Goal: Use online tool/utility: Use online tool/utility

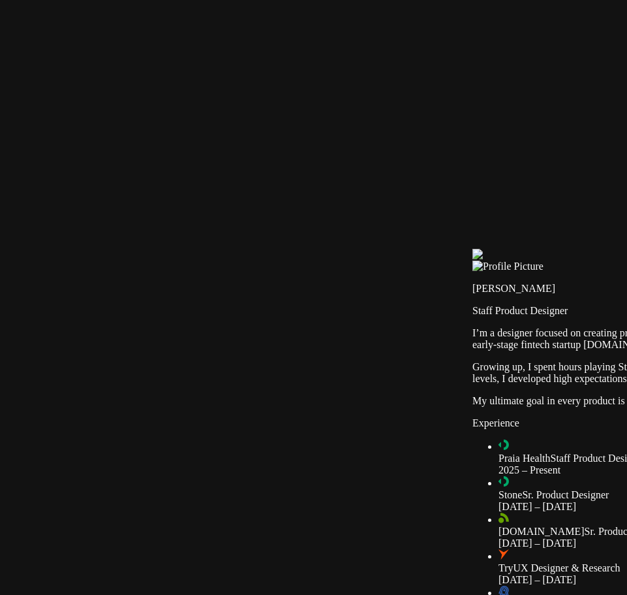
drag, startPoint x: 114, startPoint y: 482, endPoint x: 126, endPoint y: 490, distance: 14.1
type input "0.7"
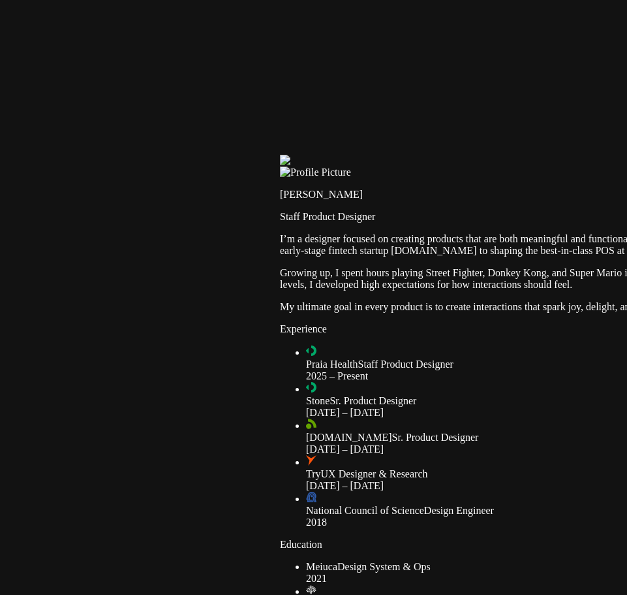
drag, startPoint x: 0, startPoint y: 0, endPoint x: 490, endPoint y: 280, distance: 564.7
click at [490, 155] on div at bounding box center [588, 155] width 617 height 0
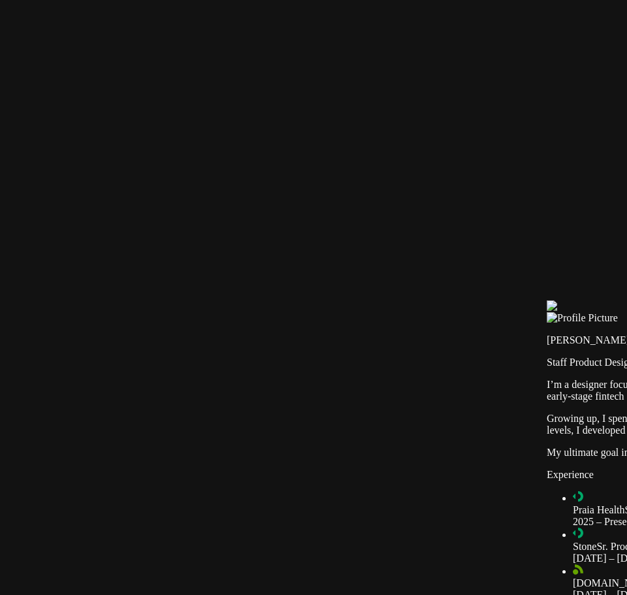
drag, startPoint x: 366, startPoint y: 213, endPoint x: 491, endPoint y: 271, distance: 137.6
drag, startPoint x: 226, startPoint y: 126, endPoint x: 257, endPoint y: 130, distance: 31.6
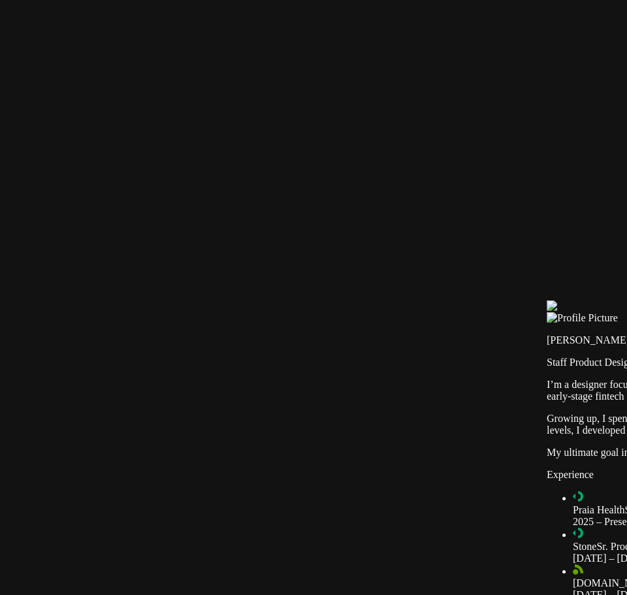
type input "2"
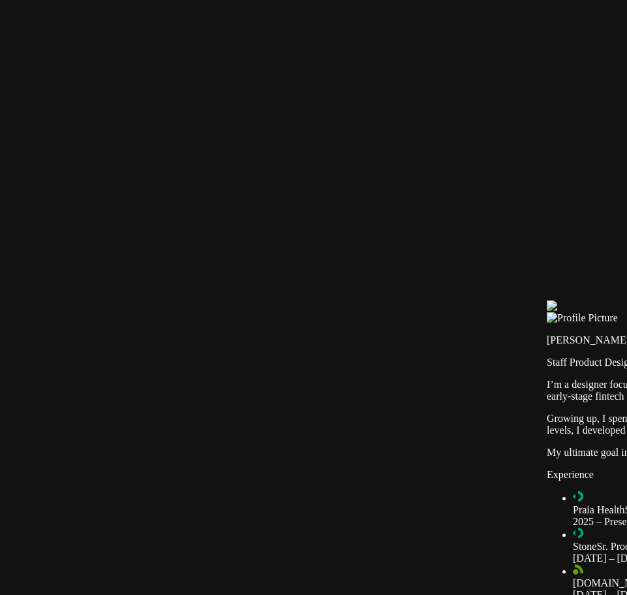
type input "0.7"
type input "0.4"
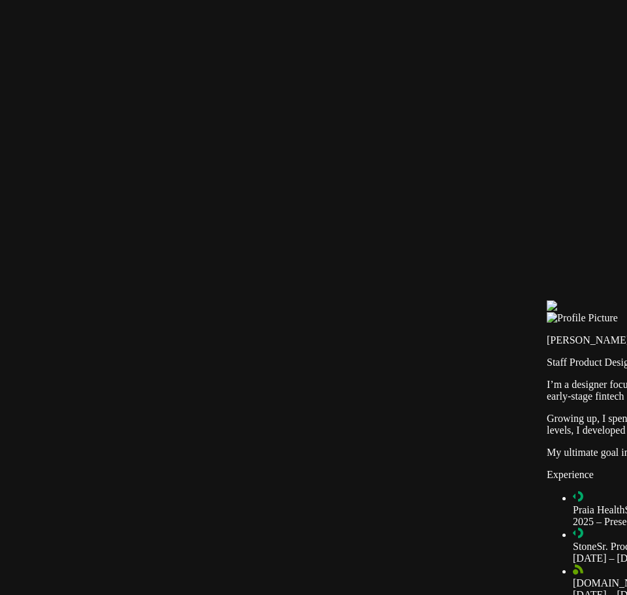
type input "0.7"
type input "0.5"
type input "0.7"
type input "0.6"
type input "0.7"
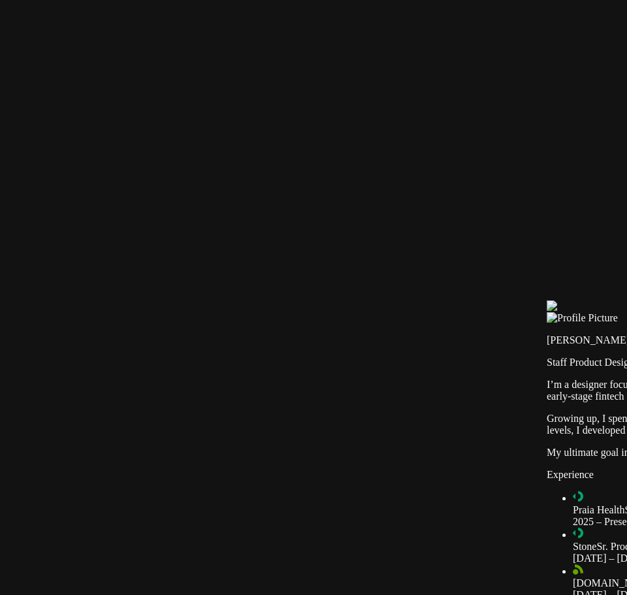
type input "0.7"
type input "0.8"
type input "0.7"
type input "0.9"
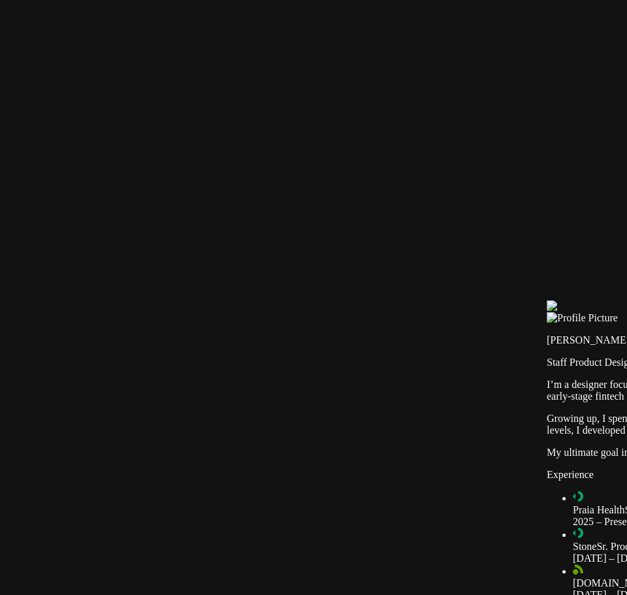
type input "0.7"
type input "1"
type input "0.7"
drag, startPoint x: 227, startPoint y: 146, endPoint x: 262, endPoint y: 146, distance: 35.3
type input "1"
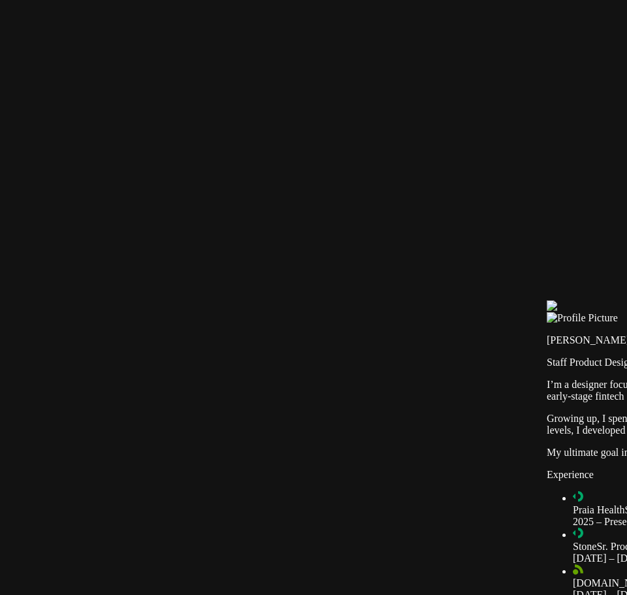
type input "0.7"
type input "0.9"
type input "0.7"
type input "0.8"
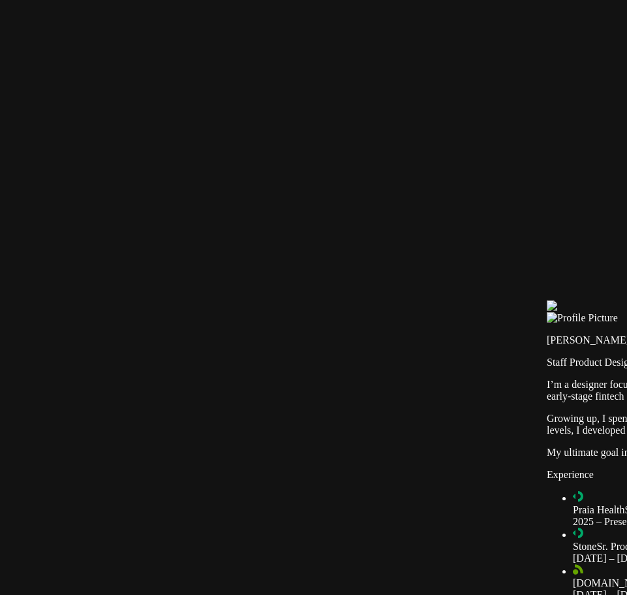
type input "0.7"
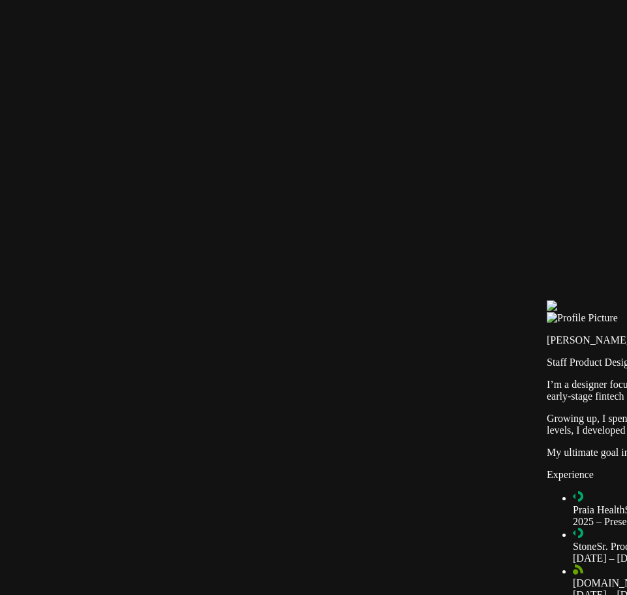
type input "0.7"
type input "0.6"
type input "0.7"
type input "0.5"
type input "0.7"
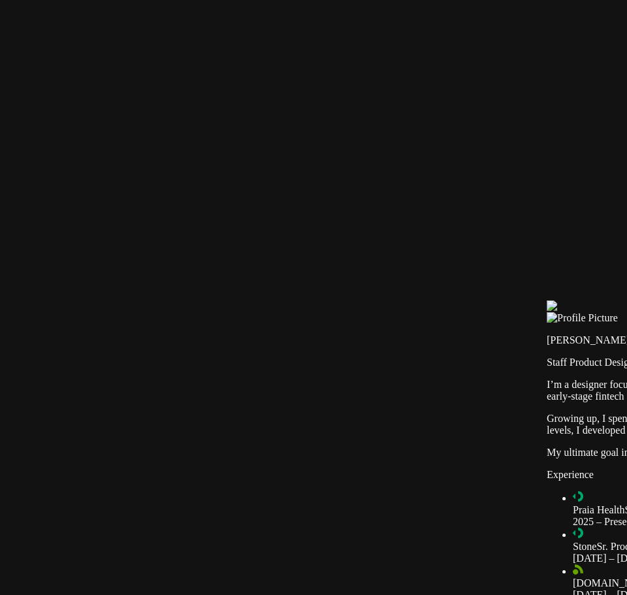
type input "0.4"
type input "0.7"
type input "0.3"
type input "0.7"
type input "0.2"
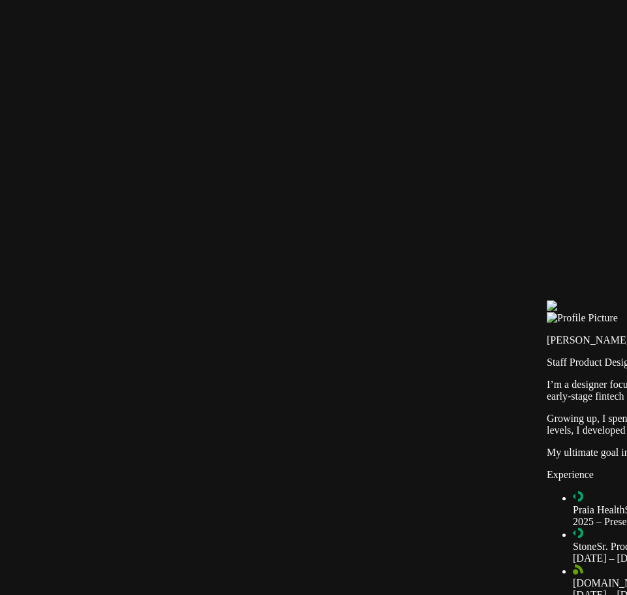
type input "0.7"
type input "0.1"
type input "0.7"
drag, startPoint x: 240, startPoint y: 146, endPoint x: 219, endPoint y: 146, distance: 20.2
type input "0.1"
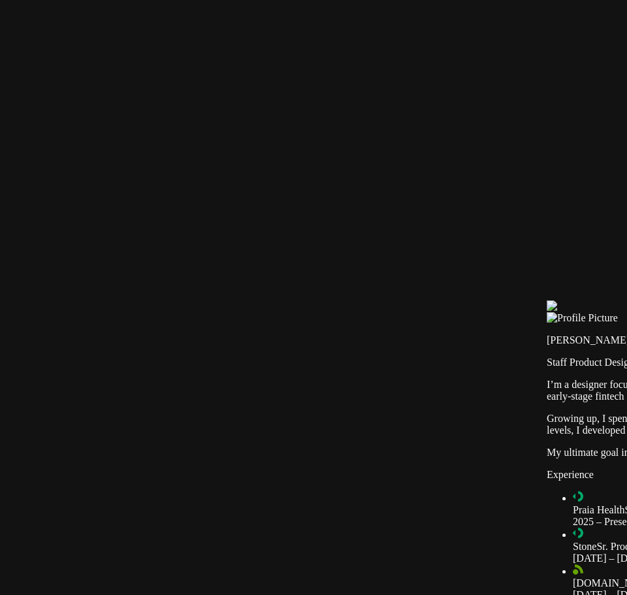
type input "0.7"
type input "0.2"
type input "0.7"
type input "0.3"
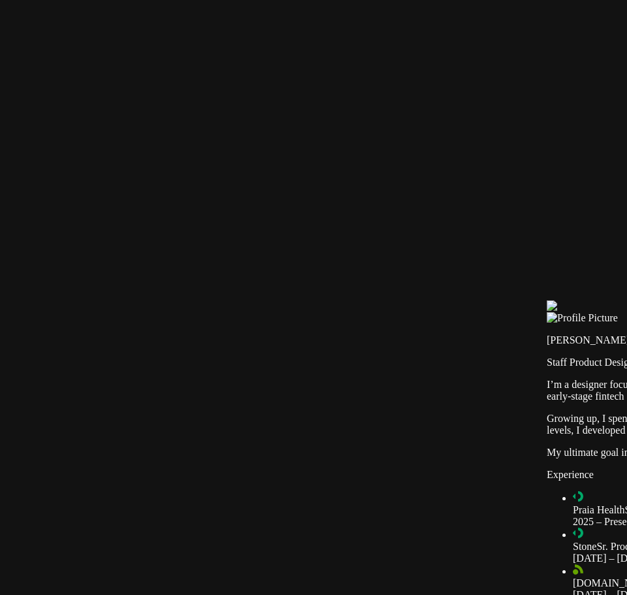
type input "0.7"
type input "0.5"
type input "0.7"
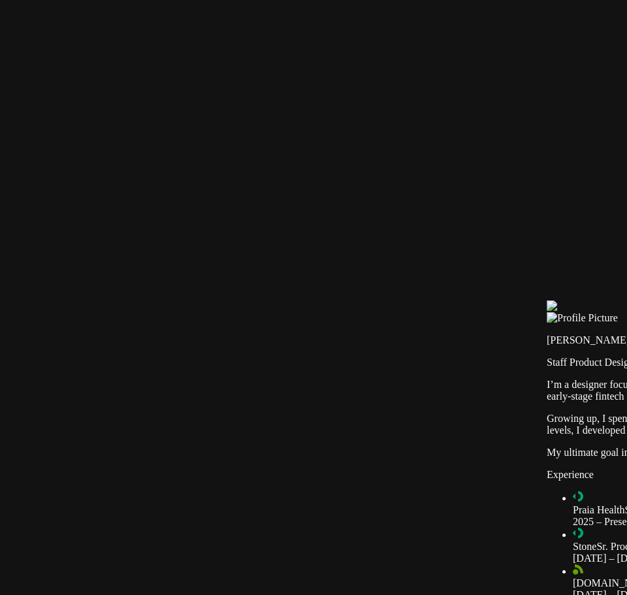
type input "0.8"
type input "0.7"
type input "1"
type input "0.7"
drag, startPoint x: 219, startPoint y: 146, endPoint x: 283, endPoint y: 146, distance: 63.3
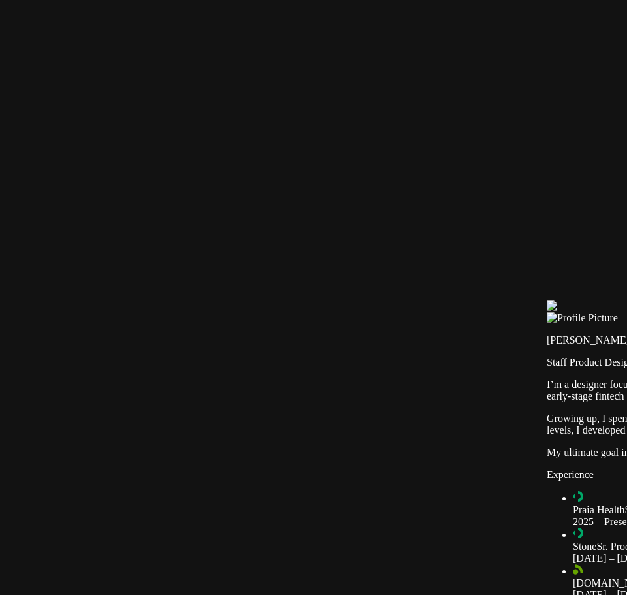
type input "1"
drag, startPoint x: 274, startPoint y: 129, endPoint x: 287, endPoint y: 127, distance: 13.2
drag, startPoint x: 247, startPoint y: 126, endPoint x: 223, endPoint y: 128, distance: 24.9
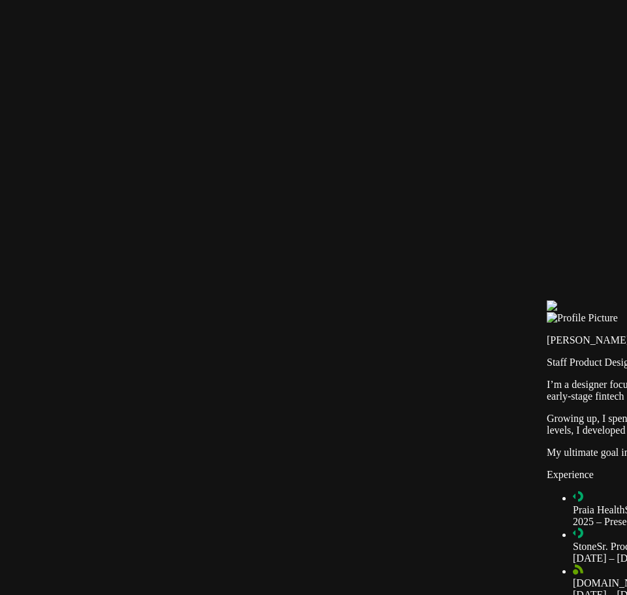
type input "0.3"
drag, startPoint x: 245, startPoint y: 144, endPoint x: 238, endPoint y: 144, distance: 7.2
type input "0.7"
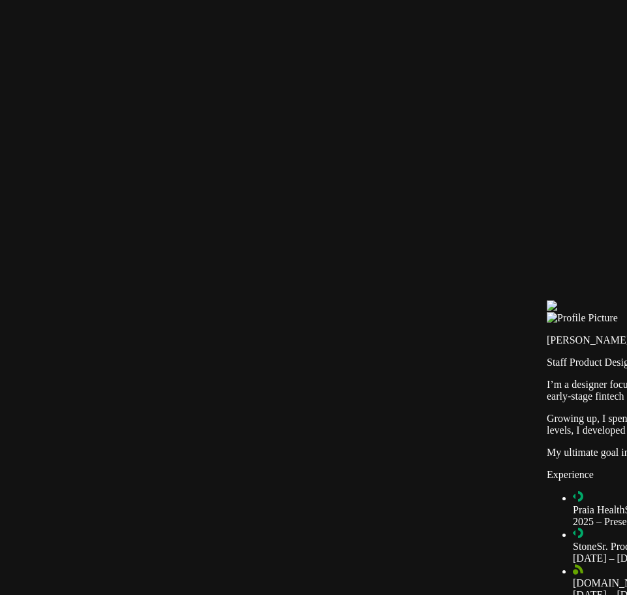
drag, startPoint x: 224, startPoint y: 129, endPoint x: 231, endPoint y: 129, distance: 7.2
type input "0.8"
drag, startPoint x: 234, startPoint y: 141, endPoint x: 259, endPoint y: 143, distance: 24.2
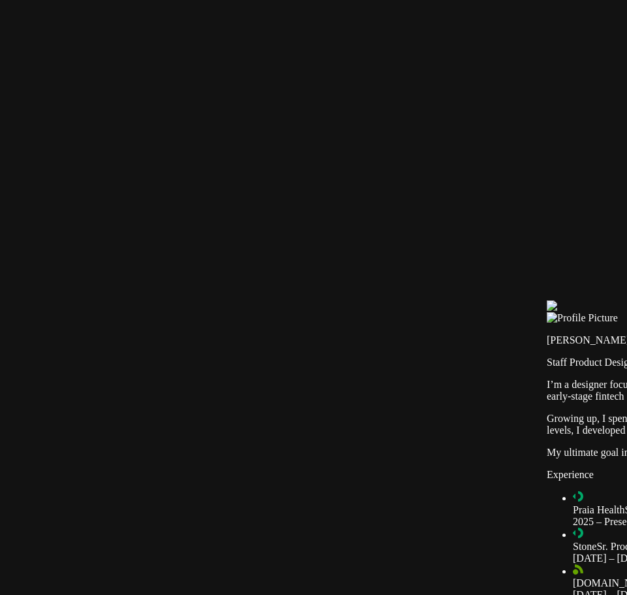
type input "1"
drag, startPoint x: 235, startPoint y: 128, endPoint x: 247, endPoint y: 128, distance: 11.8
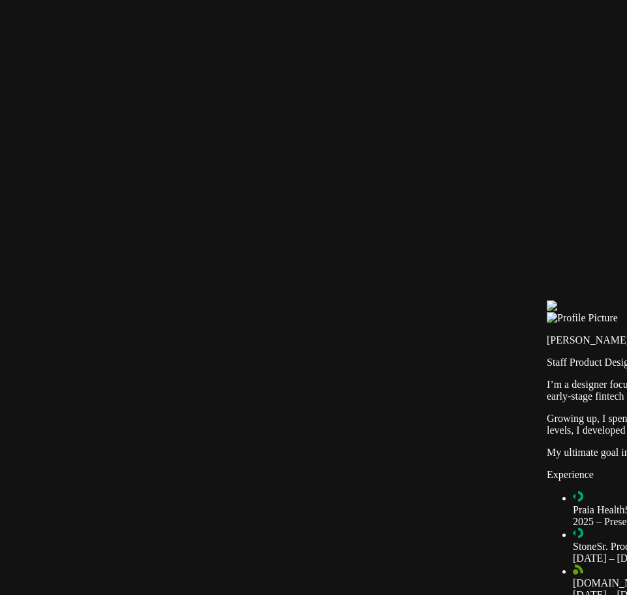
type input "2"
drag, startPoint x: 244, startPoint y: 146, endPoint x: 228, endPoint y: 144, distance: 16.4
drag, startPoint x: 245, startPoint y: 144, endPoint x: 259, endPoint y: 144, distance: 13.7
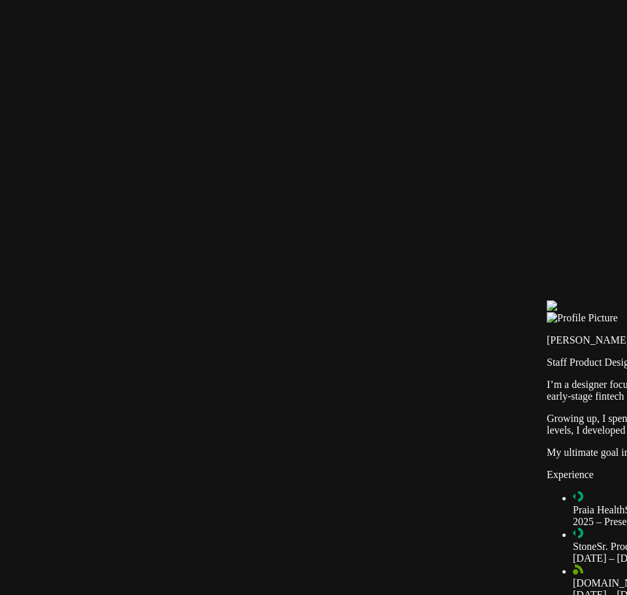
type input "1"
drag, startPoint x: 247, startPoint y: 129, endPoint x: 236, endPoint y: 128, distance: 11.8
drag, startPoint x: 234, startPoint y: 127, endPoint x: 219, endPoint y: 127, distance: 15.0
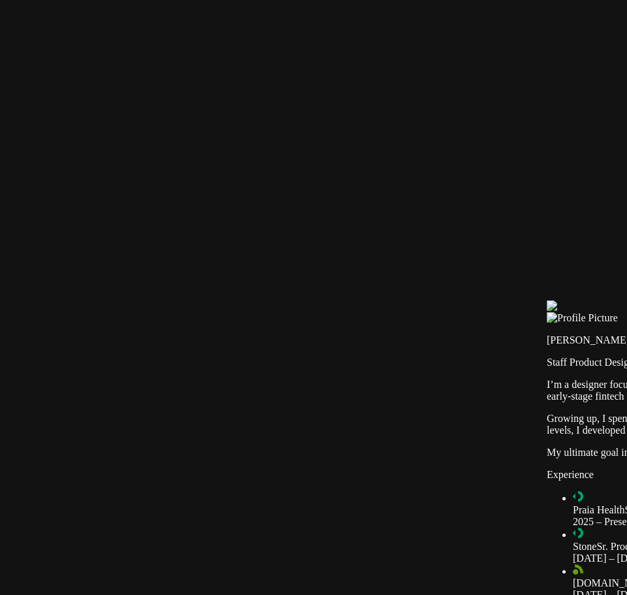
drag, startPoint x: 219, startPoint y: 127, endPoint x: 226, endPoint y: 129, distance: 6.7
drag, startPoint x: 227, startPoint y: 128, endPoint x: 240, endPoint y: 128, distance: 13.7
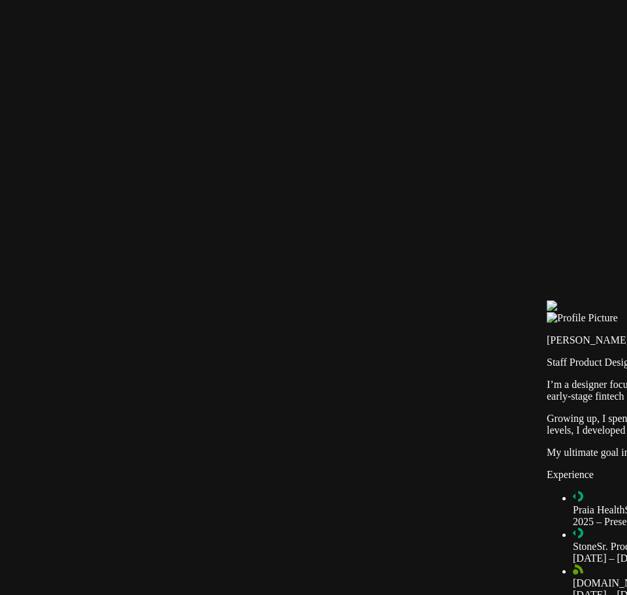
drag, startPoint x: 240, startPoint y: 128, endPoint x: 230, endPoint y: 128, distance: 9.8
type input "0.5"
drag, startPoint x: 251, startPoint y: 147, endPoint x: 236, endPoint y: 146, distance: 14.4
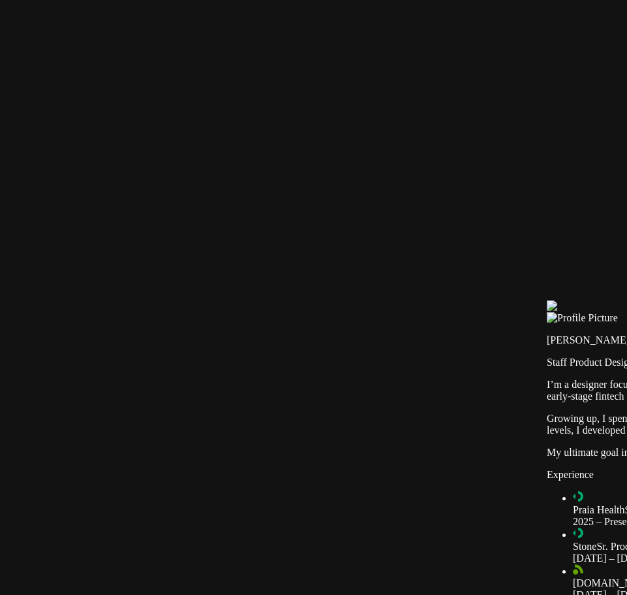
type input "0.6"
drag, startPoint x: 229, startPoint y: 131, endPoint x: 249, endPoint y: 129, distance: 20.3
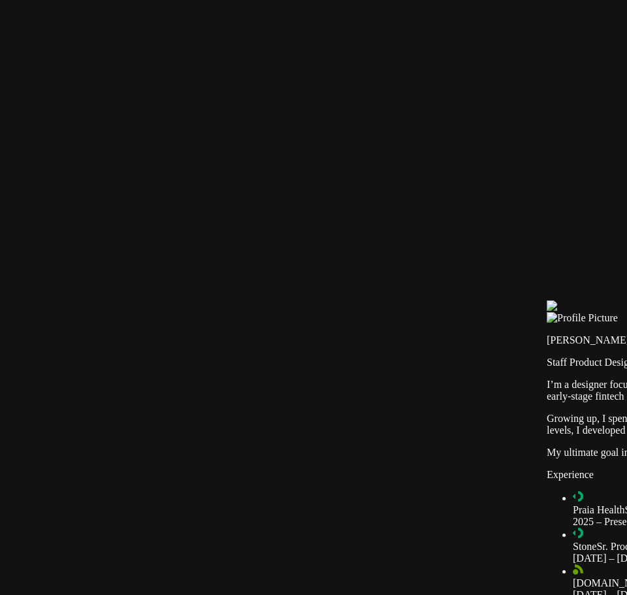
type input "2"
drag, startPoint x: 236, startPoint y: 141, endPoint x: 248, endPoint y: 142, distance: 12.5
type input "1"
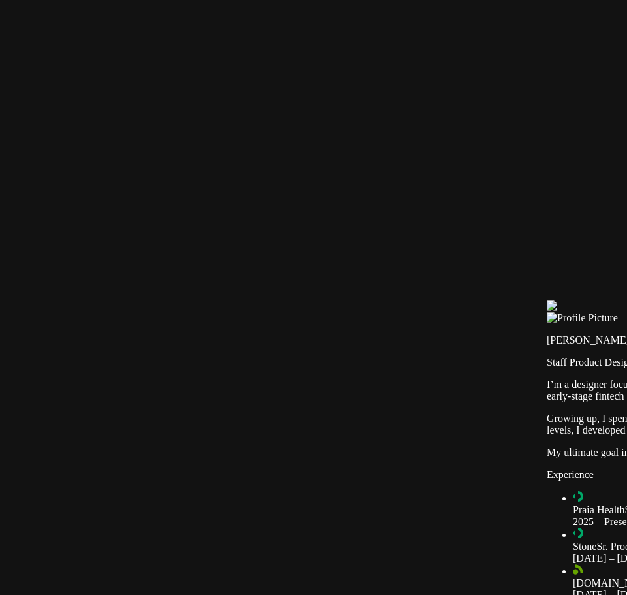
drag, startPoint x: 245, startPoint y: 127, endPoint x: 235, endPoint y: 126, distance: 9.9
type input "1.1"
drag, startPoint x: 244, startPoint y: 143, endPoint x: 227, endPoint y: 143, distance: 16.3
type input "0.3"
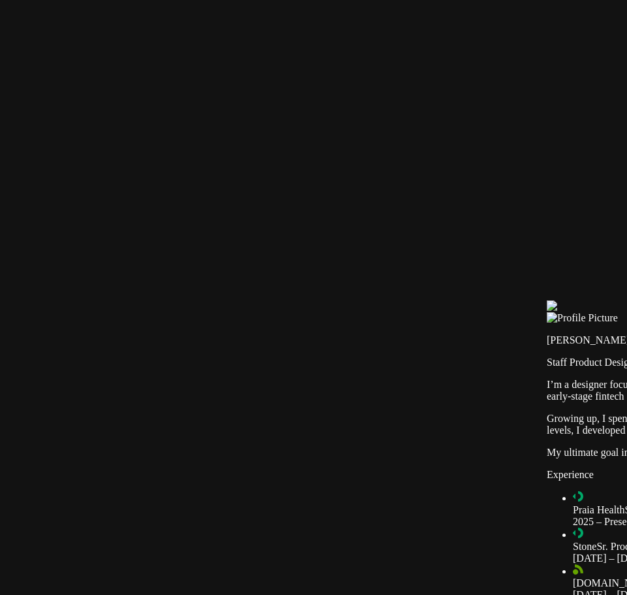
type input "0.8"
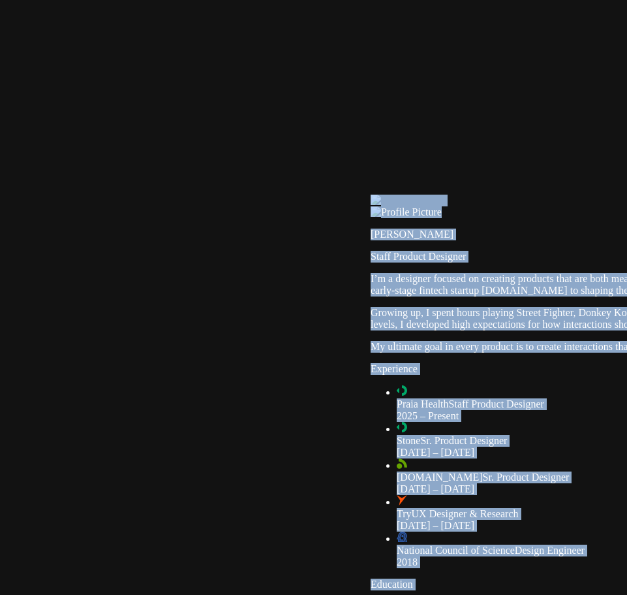
drag, startPoint x: 0, startPoint y: 0, endPoint x: 440, endPoint y: 241, distance: 501.7
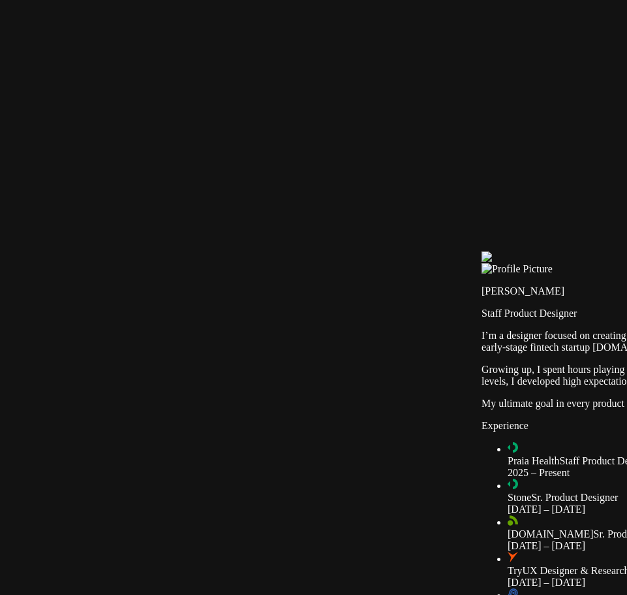
drag, startPoint x: 332, startPoint y: 173, endPoint x: 504, endPoint y: 266, distance: 195.7
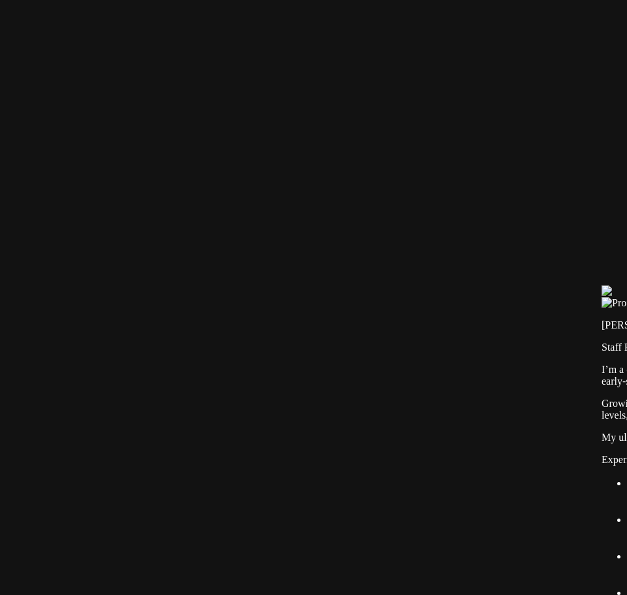
type input "0.5"
drag, startPoint x: 289, startPoint y: 127, endPoint x: 304, endPoint y: 128, distance: 15.0
type input "1"
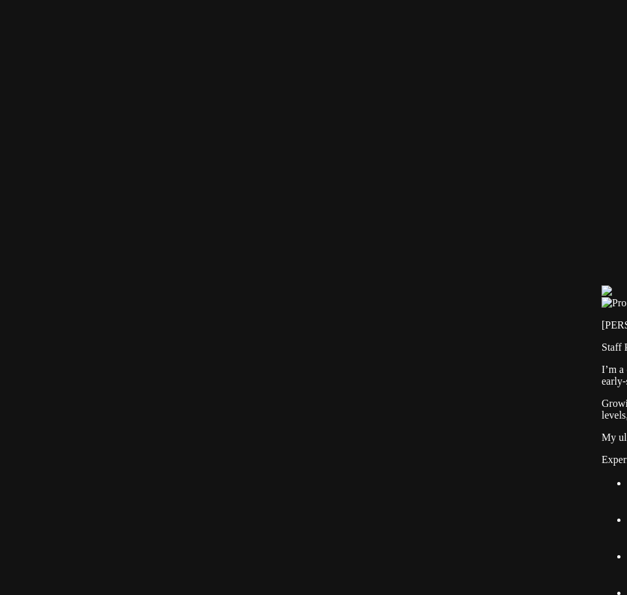
drag, startPoint x: 300, startPoint y: 129, endPoint x: 313, endPoint y: 132, distance: 14.0
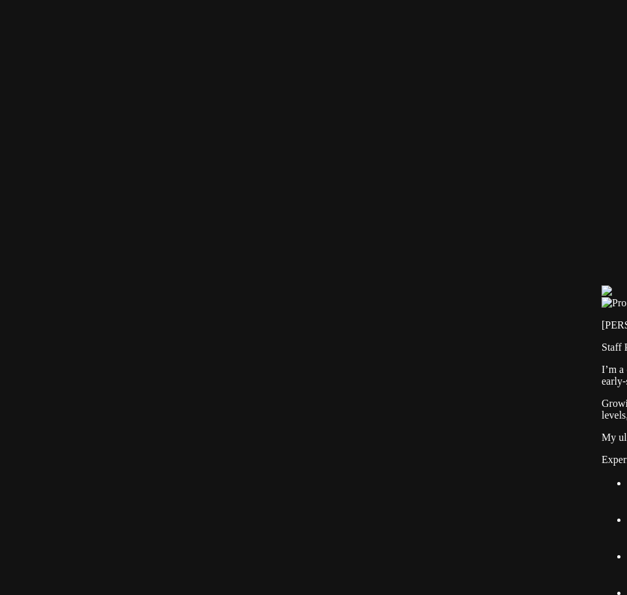
type input "0.5"
type input "0.3"
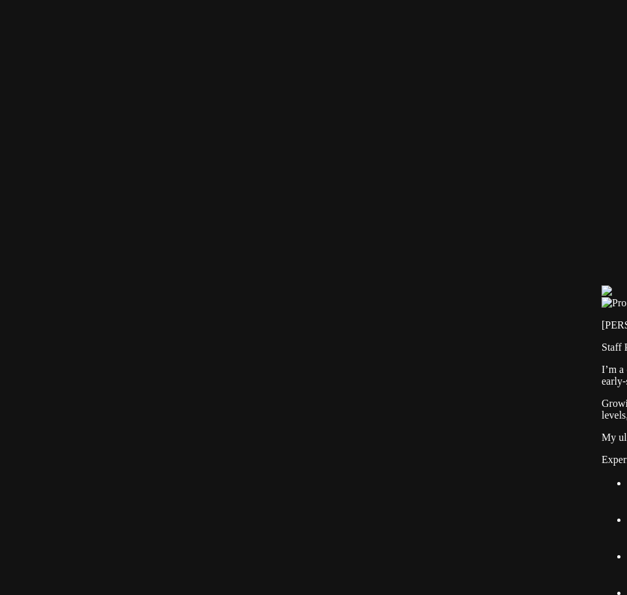
type input "0.5"
type input "1"
type input "0.5"
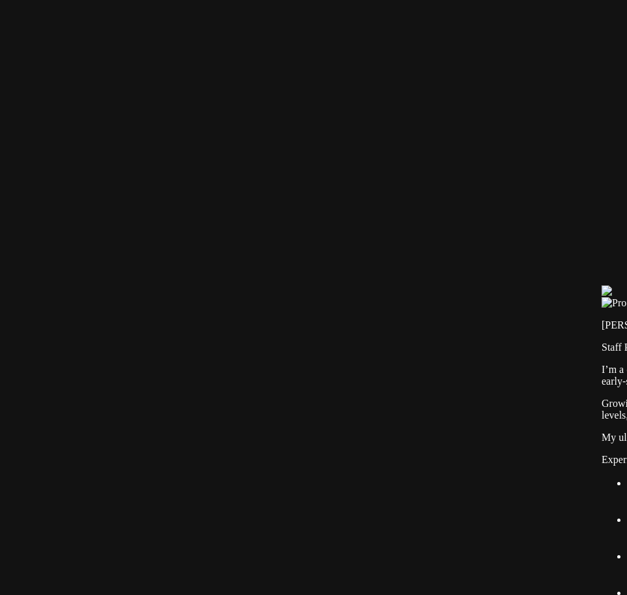
type input "1"
type input "0.5"
type input "1"
type input "0.5"
type input "1"
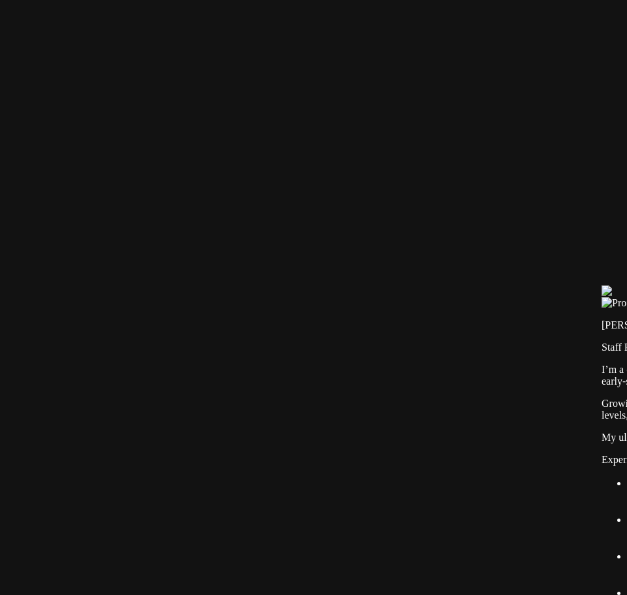
type input "0.5"
type input "1"
type input "0.5"
type input "1"
type input "0.5"
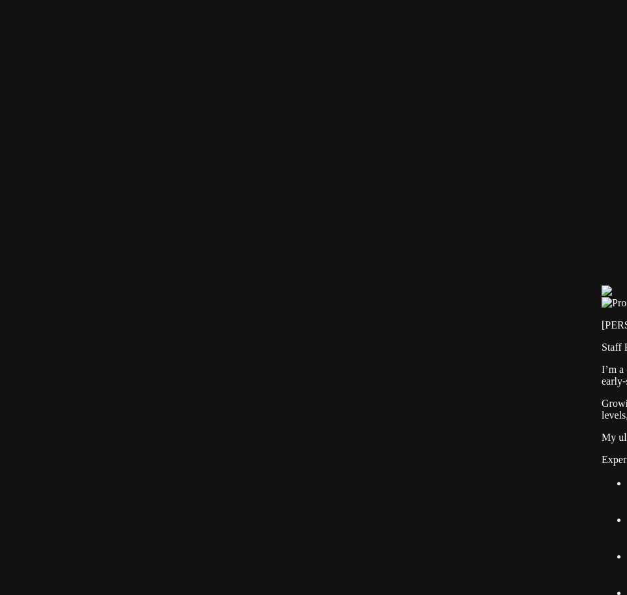
type input "1"
type input "0.5"
type input "1"
type input "0.5"
type input "1"
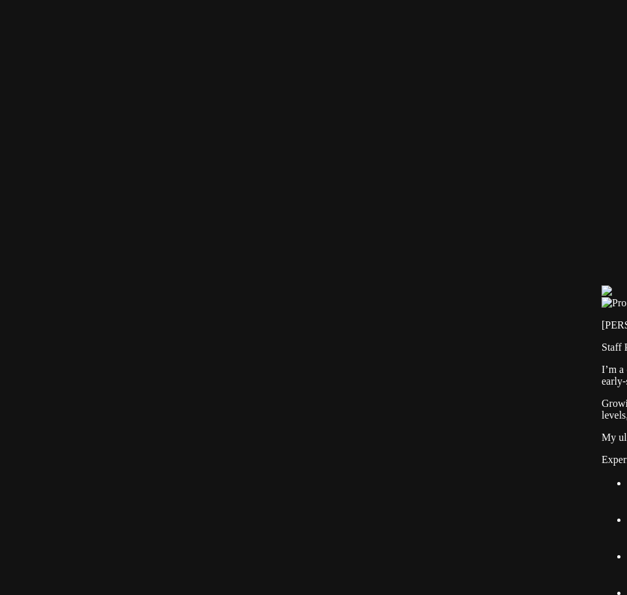
type input "0.5"
type input "1"
type input "0.5"
type input "1"
type input "0.5"
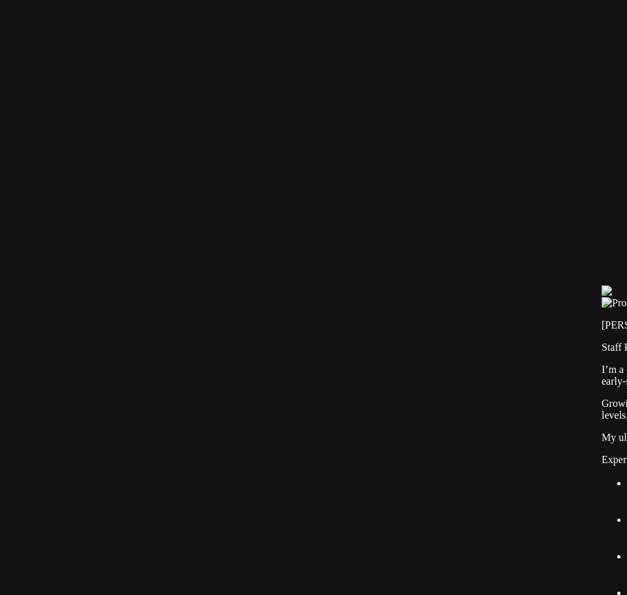
type input "1"
type input "0.5"
type input "1"
type input "0.5"
type input "1"
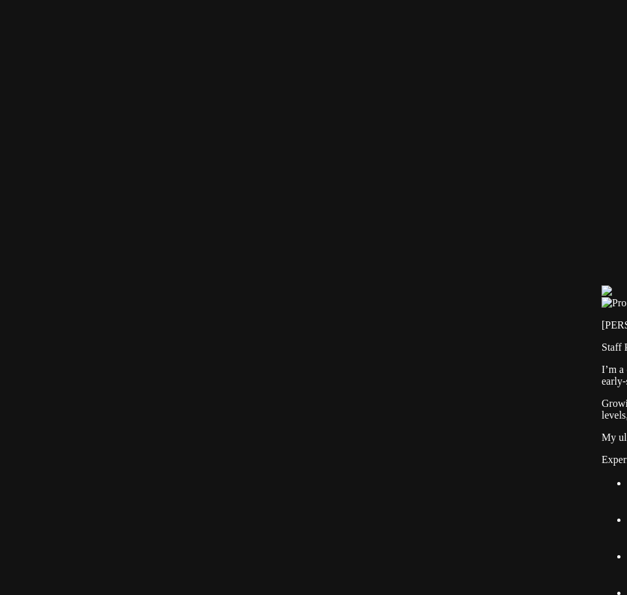
type input "0.5"
type input "1"
type input "0.5"
type input "1"
type input "0.5"
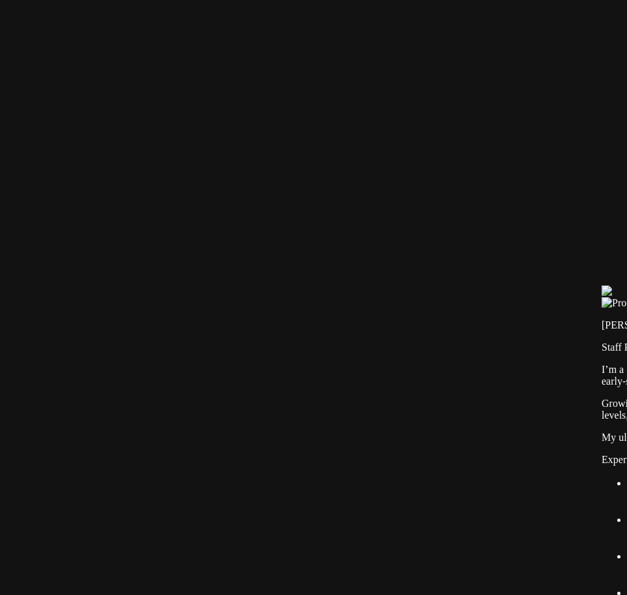
type input "1"
type input "0.5"
type input "1"
type input "0.5"
type input "1"
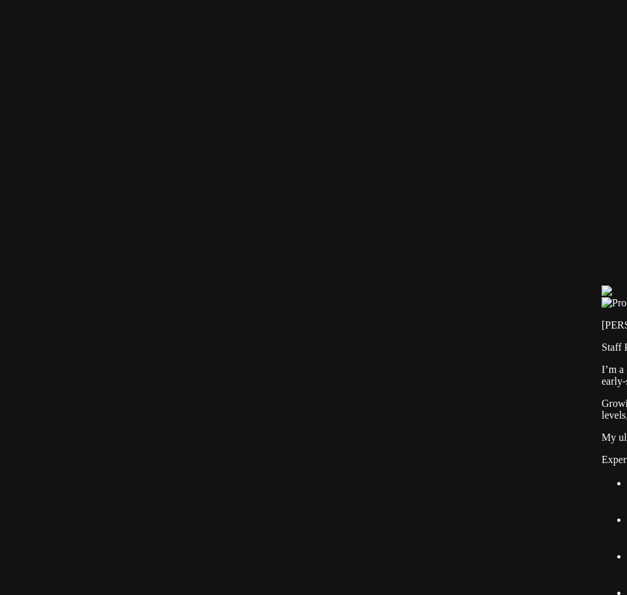
type input "0.5"
type input "1"
type input "0.5"
type input "1"
type input "0.5"
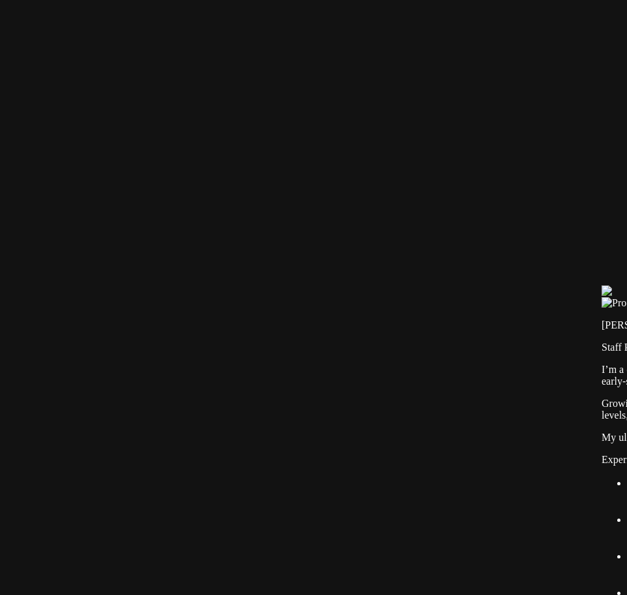
type input "1"
type input "0.5"
type input "1"
type input "0.5"
type input "1"
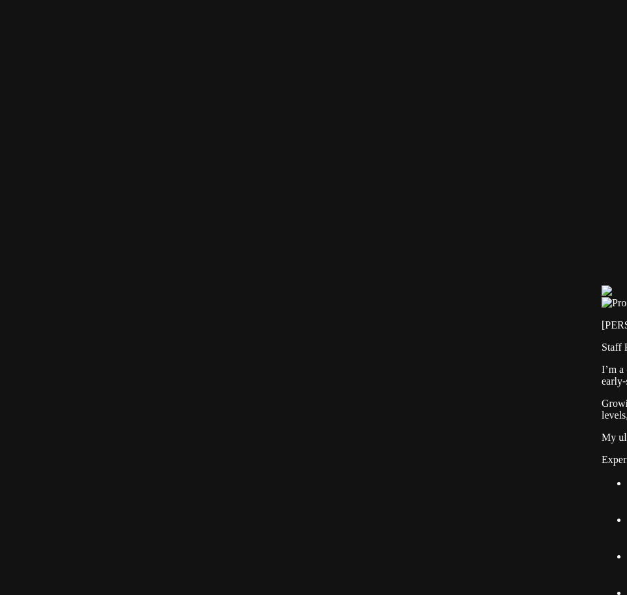
type input "0.5"
type input "1"
type input "0.5"
type input "1"
type input "0.5"
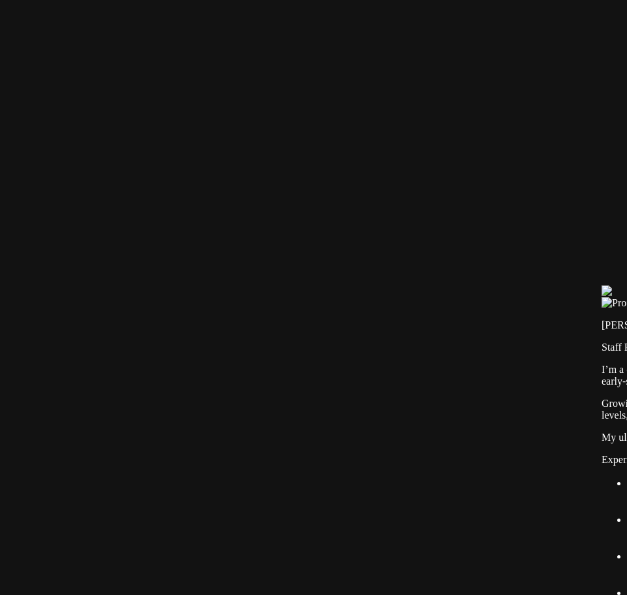
type input "1"
type input "0.5"
type input "1"
type input "0.5"
type input "1"
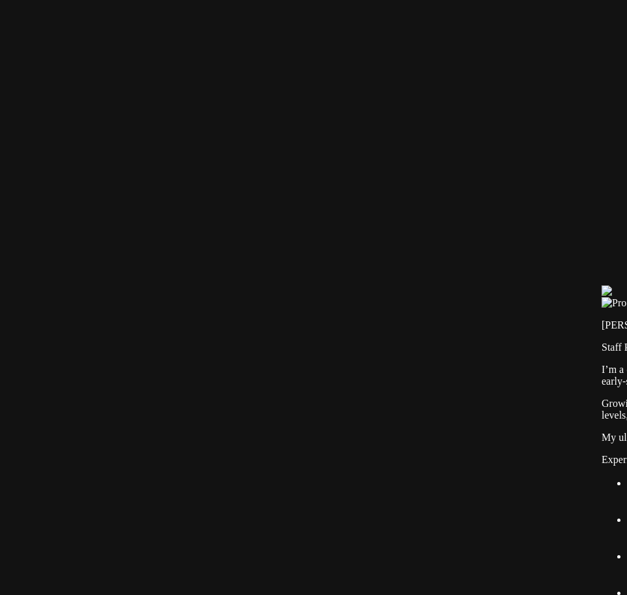
type input "0.5"
type input "1"
type input "0.5"
type input "1"
type input "0.5"
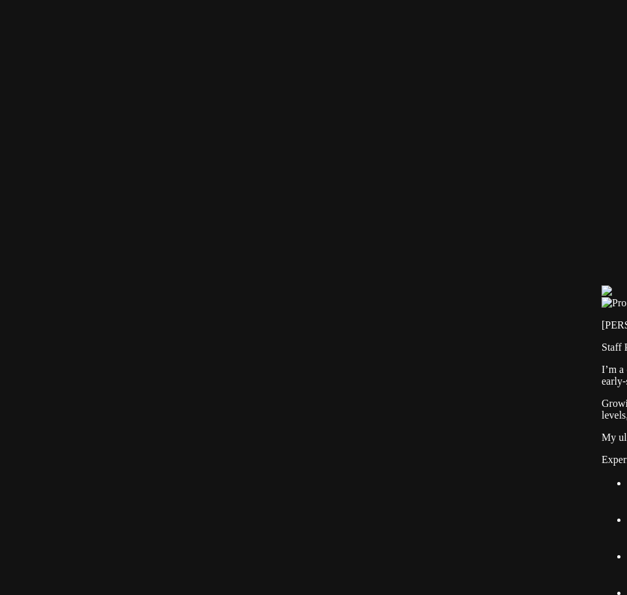
type input "1"
type input "0.5"
type input "1"
type input "0.5"
type input "1"
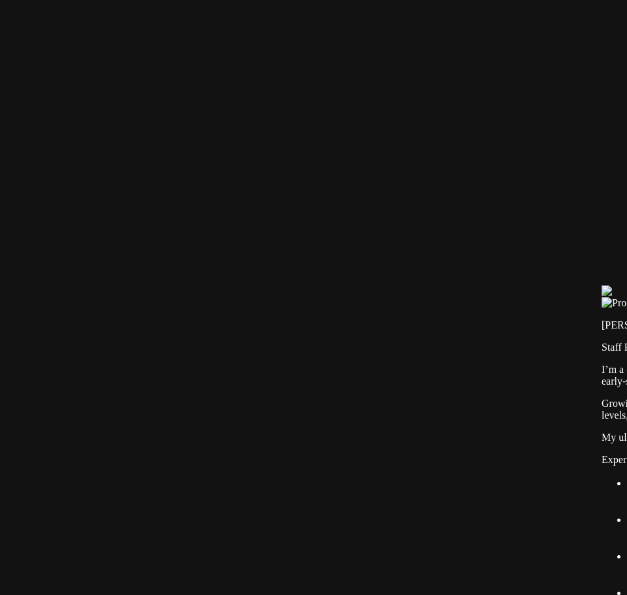
type input "0.5"
type input "1"
type input "0.5"
type input "1"
type input "0.5"
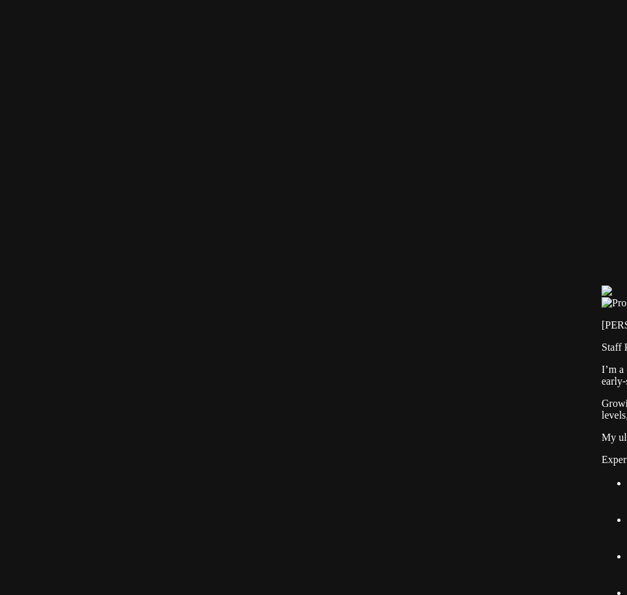
type input "1"
type input "0.5"
type input "1"
type input "0.5"
type input "1"
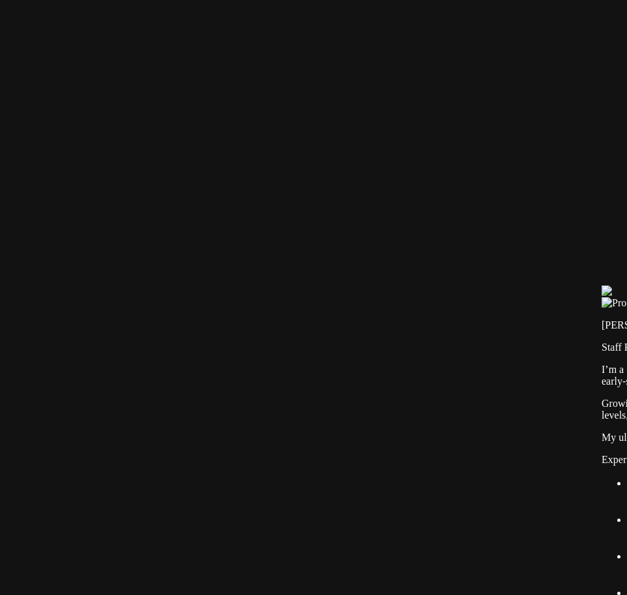
type input "0.5"
type input "1"
type input "0.5"
type input "1"
type input "0.5"
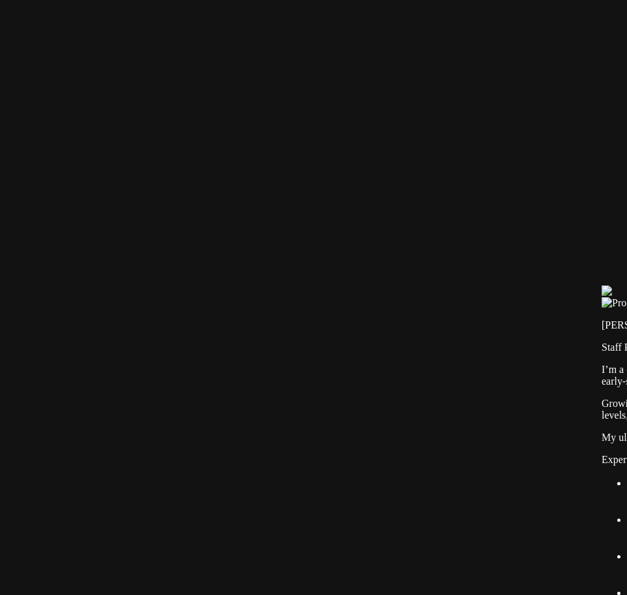
type input "1"
type input "0.5"
type input "1"
type input "0.5"
type input "1"
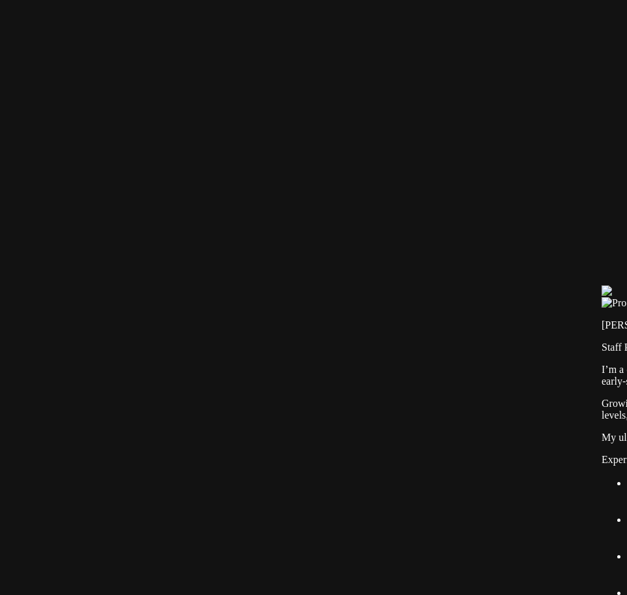
type input "0.5"
type input "1"
type input "0.5"
type input "1"
type input "0.5"
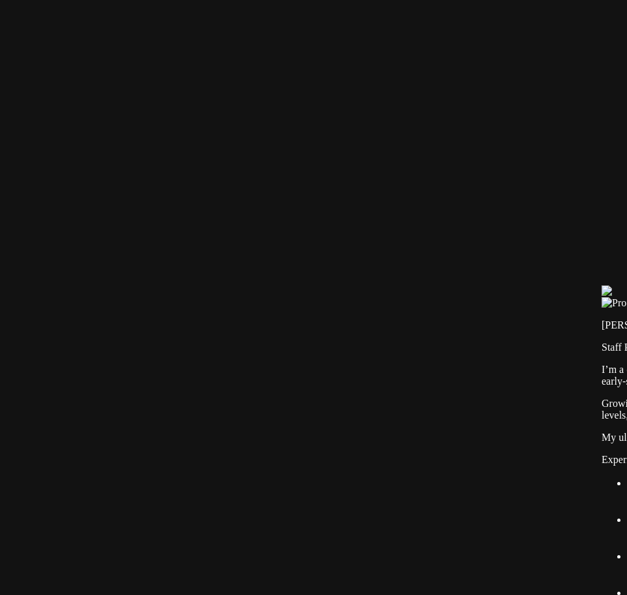
type input "1"
type input "0.5"
type input "1"
type input "0.5"
type input "1"
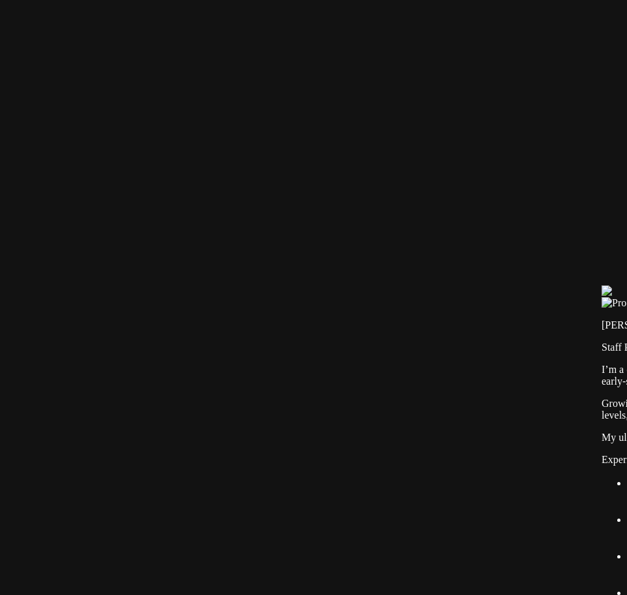
type input "0.5"
type input "1"
type input "0.5"
type input "1"
type input "0.5"
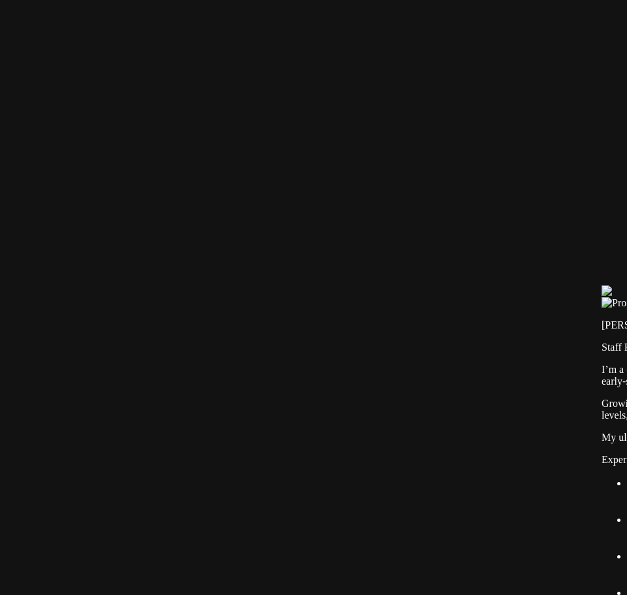
type input "1"
type input "0.5"
type input "1"
type input "0.5"
type input "1"
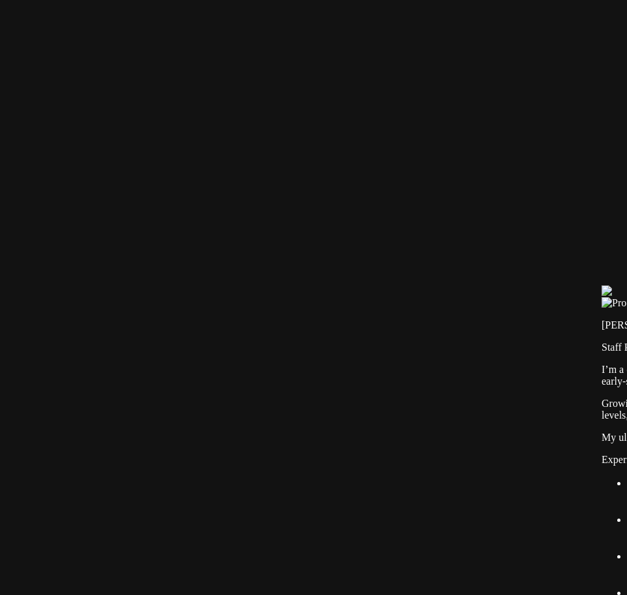
type input "0.5"
type input "1"
type input "0.5"
type input "1"
type input "0.5"
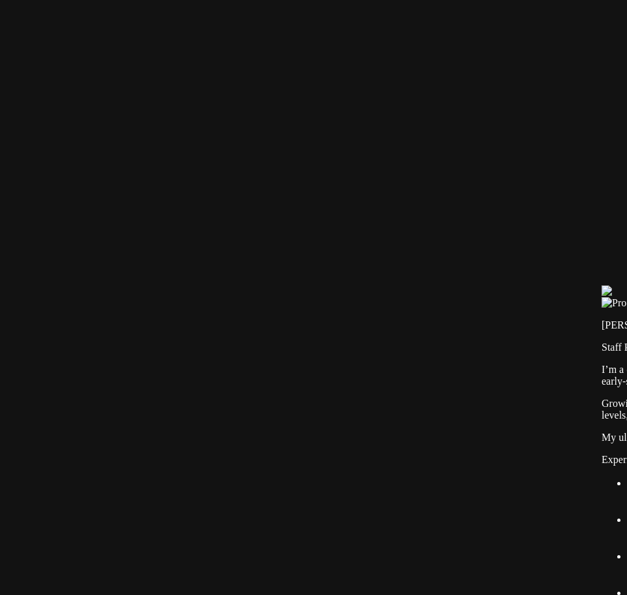
type input "1"
type input "0.5"
type input "1"
type input "0.5"
type input "1"
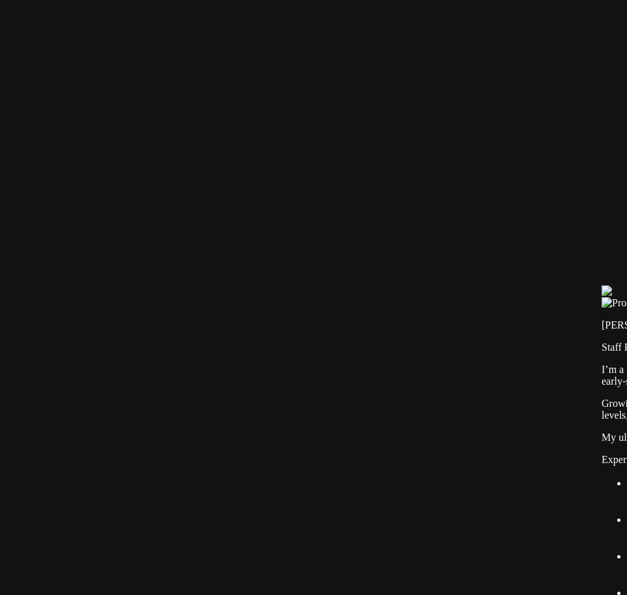
type input "0.5"
type input "1"
type input "0.5"
type input "1"
type input "0.5"
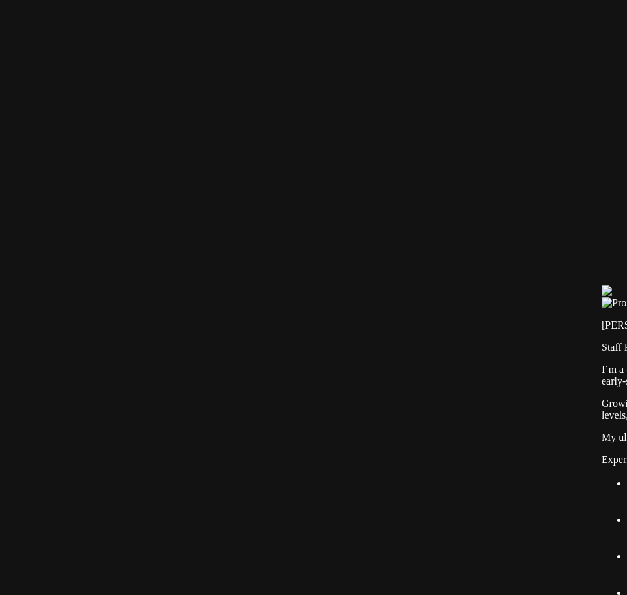
type input "1"
type input "0.5"
type input "1"
type input "0.5"
type input "1"
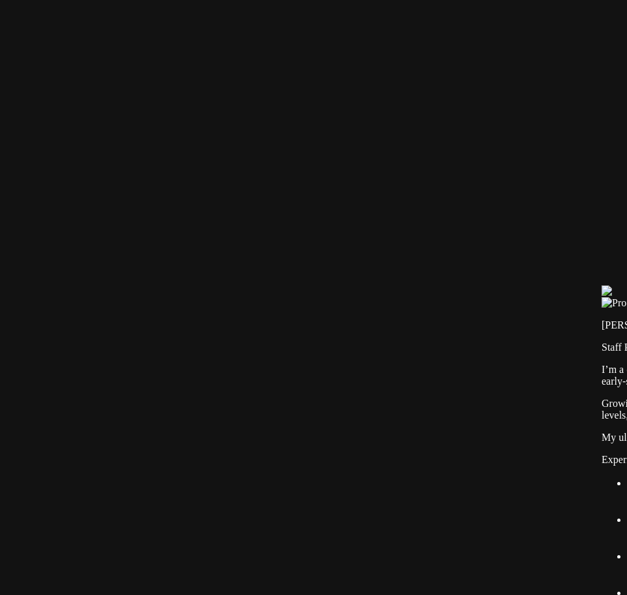
type input "0.5"
type input "1"
type input "0.5"
type input "1"
type input "0.5"
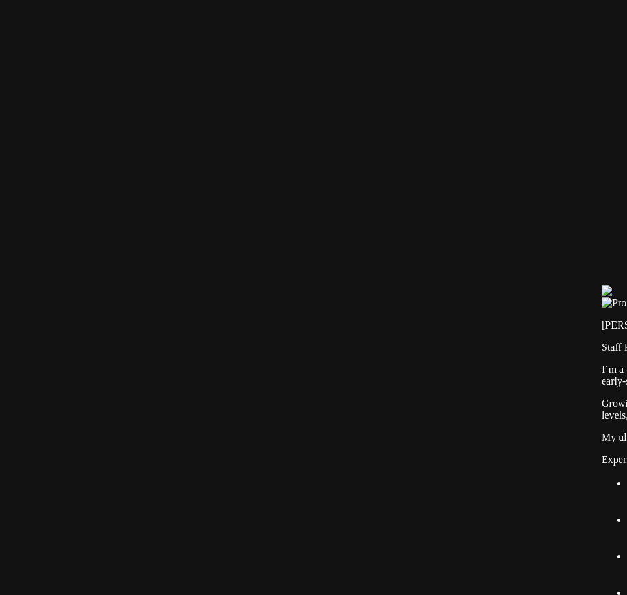
type input "1"
type input "0.5"
type input "1"
type input "0.5"
type input "1"
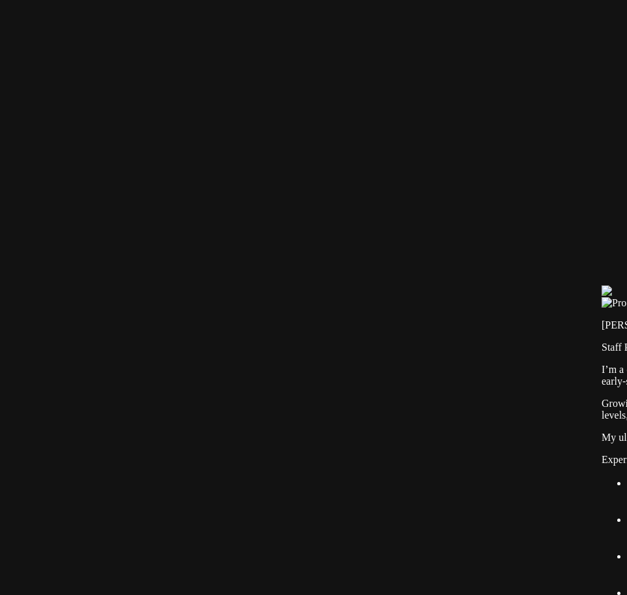
type input "0.5"
type input "1"
type input "0.5"
type input "1"
type input "0.5"
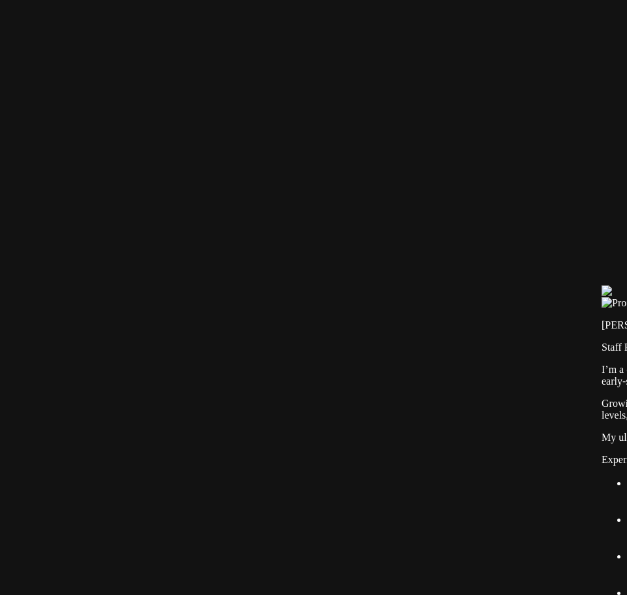
type input "1"
type input "0.5"
type input "1"
type input "0.5"
type input "1"
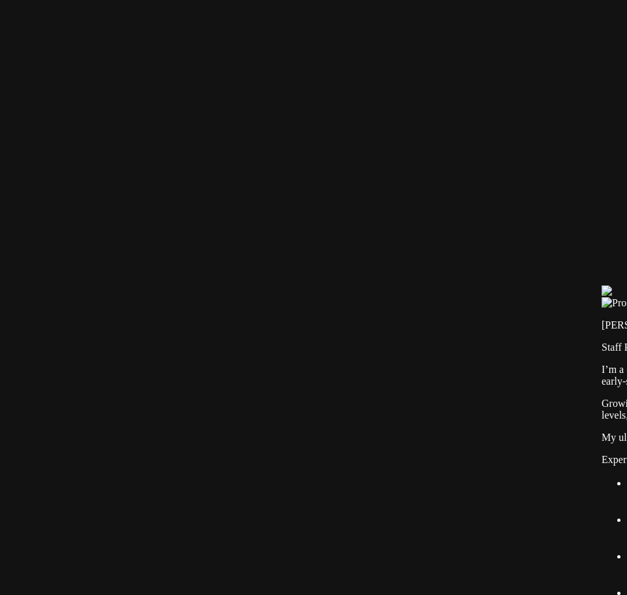
type input "0.5"
type input "1"
type input "0.5"
type input "1"
type input "0.5"
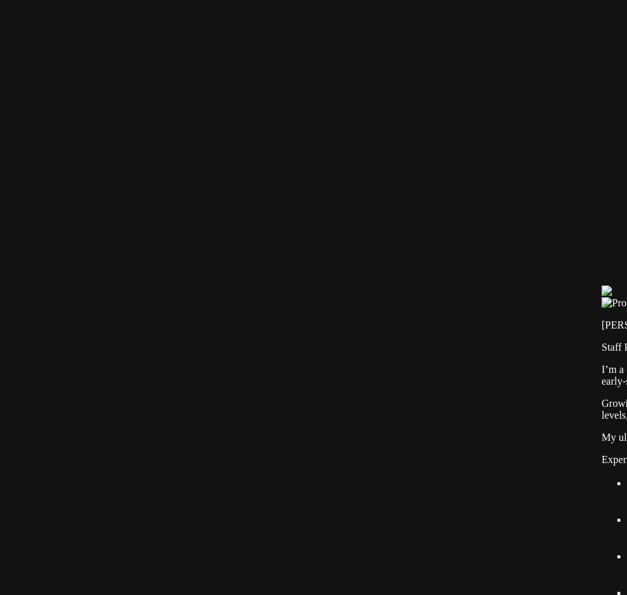
type input "1"
type input "0.5"
type input "1"
type input "0.5"
type input "1"
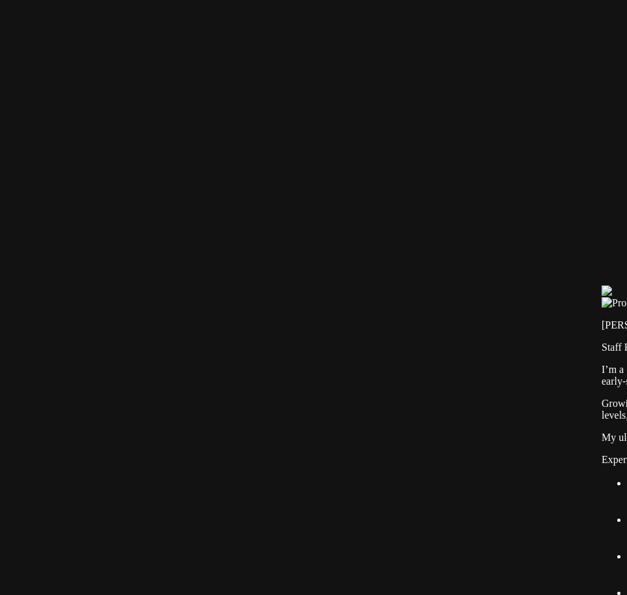
type input "0.5"
type input "1"
type input "0.5"
type input "1"
type input "0.5"
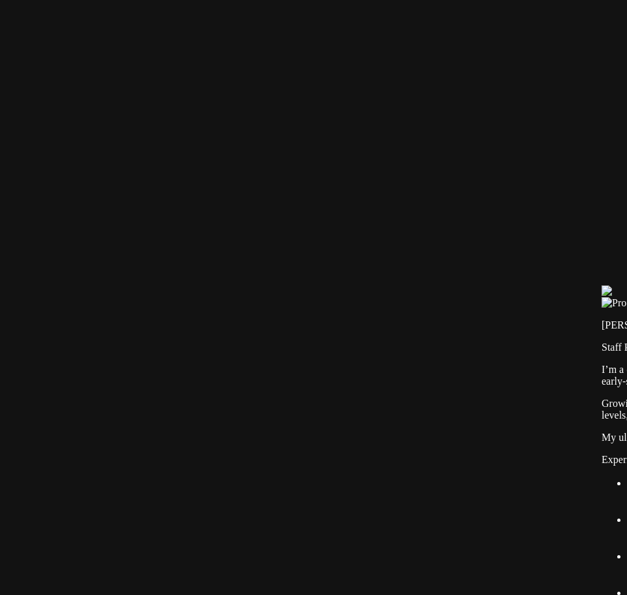
type input "1"
type input "0.5"
type input "1"
type input "0.5"
type input "1"
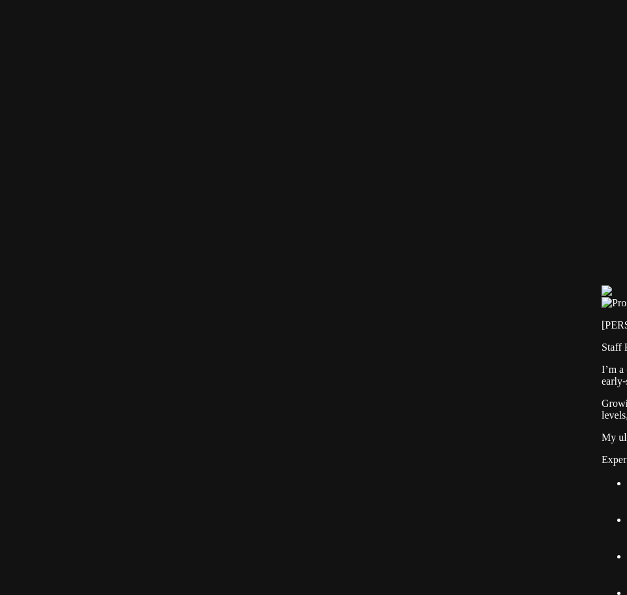
type input "0.5"
type input "1"
type input "0.5"
type input "1"
type input "0.5"
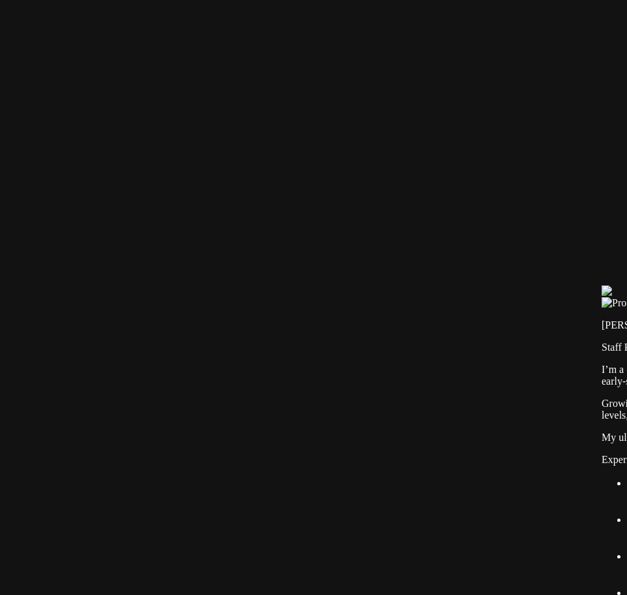
type input "1"
type input "0.5"
type input "1"
type input "0.5"
type input "1"
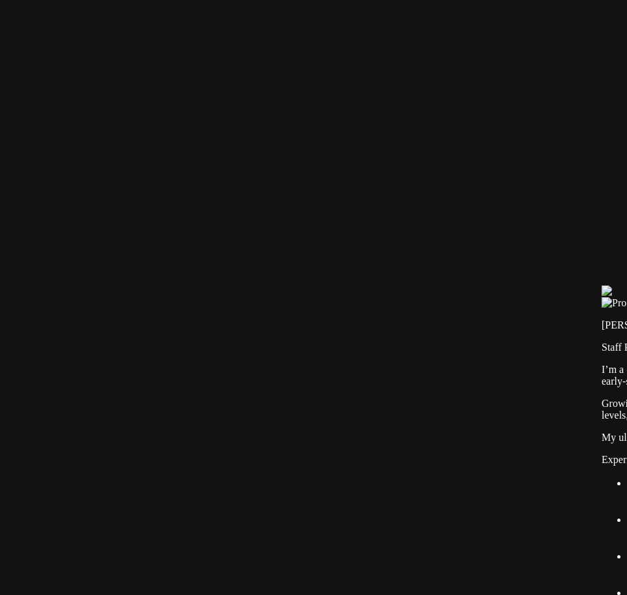
type input "0.5"
type input "1"
type input "0.5"
type input "1"
type input "0.5"
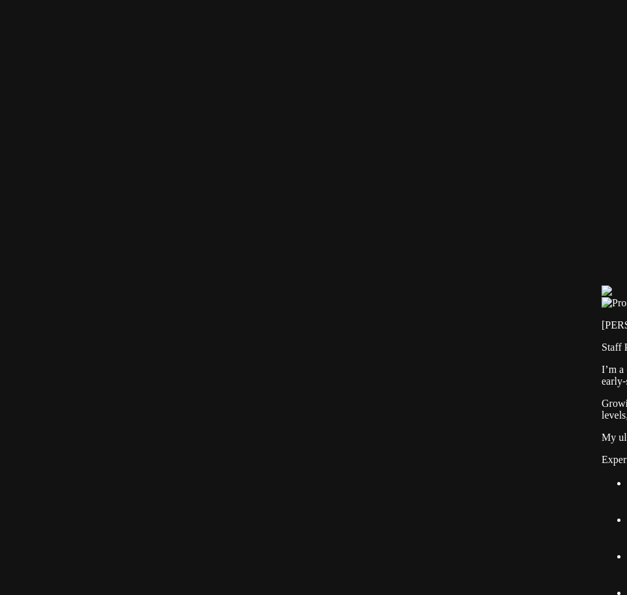
type input "1"
type input "0.5"
type input "1"
type input "0.5"
type input "1"
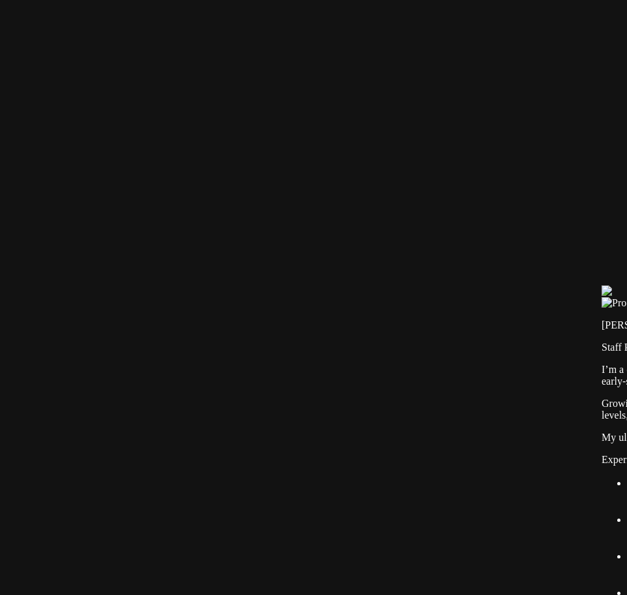
type input "0.5"
type input "1"
type input "0.5"
type input "1"
type input "0.5"
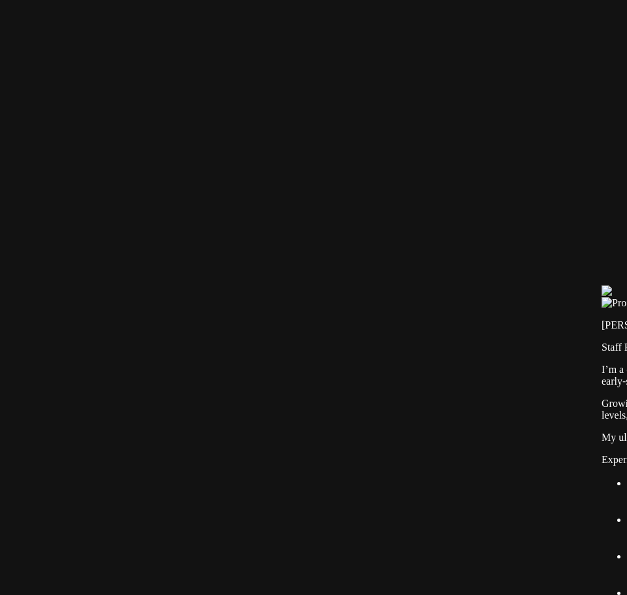
type input "1"
type input "0.5"
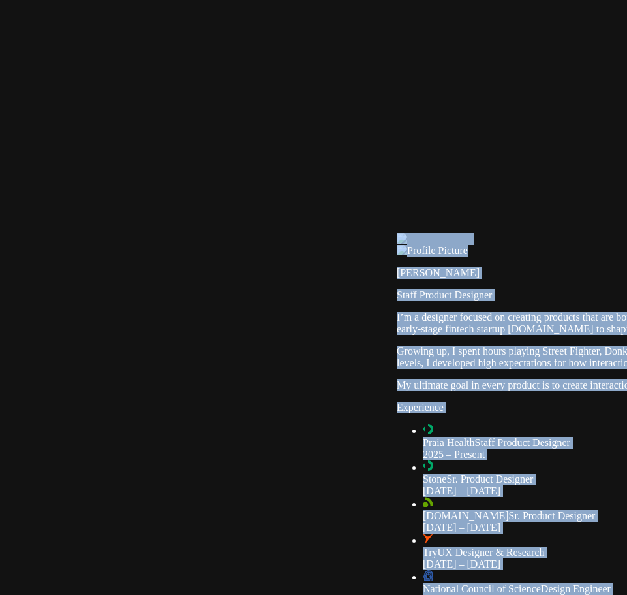
drag, startPoint x: 59, startPoint y: 49, endPoint x: 535, endPoint y: 309, distance: 541.7
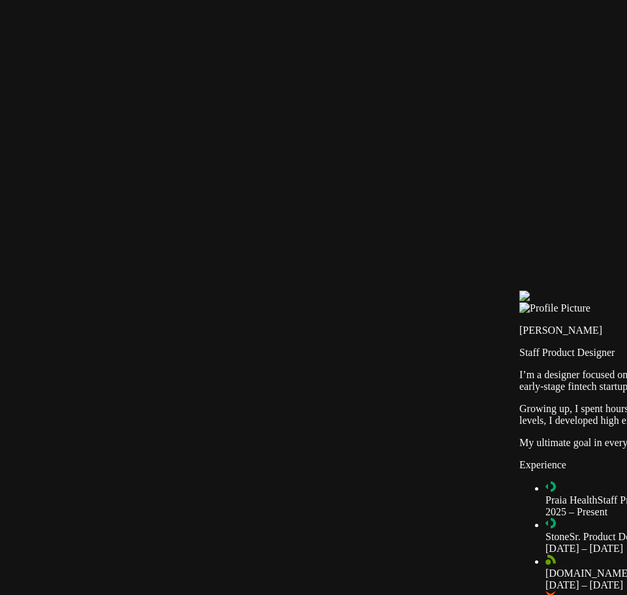
drag, startPoint x: 454, startPoint y: 255, endPoint x: 493, endPoint y: 281, distance: 47.1
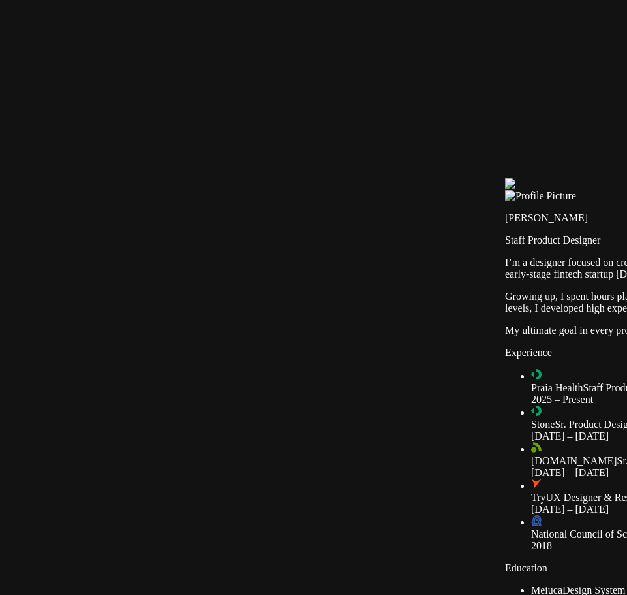
drag, startPoint x: 95, startPoint y: 151, endPoint x: 610, endPoint y: 343, distance: 549.7
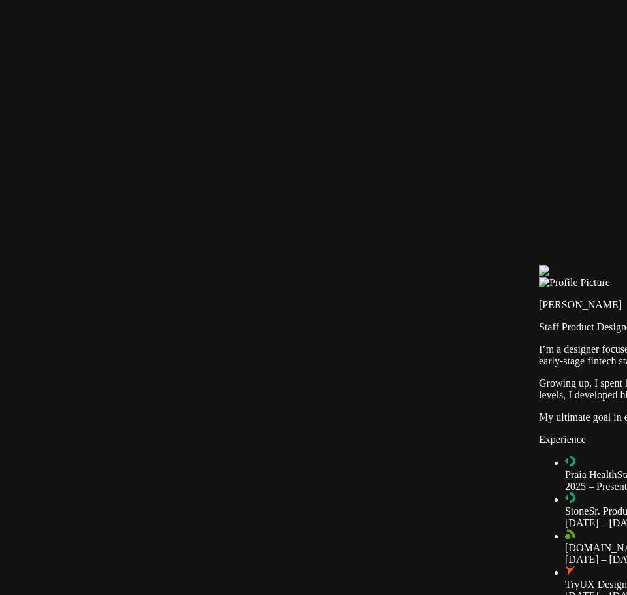
drag, startPoint x: 509, startPoint y: 175, endPoint x: 528, endPoint y: 243, distance: 70.5
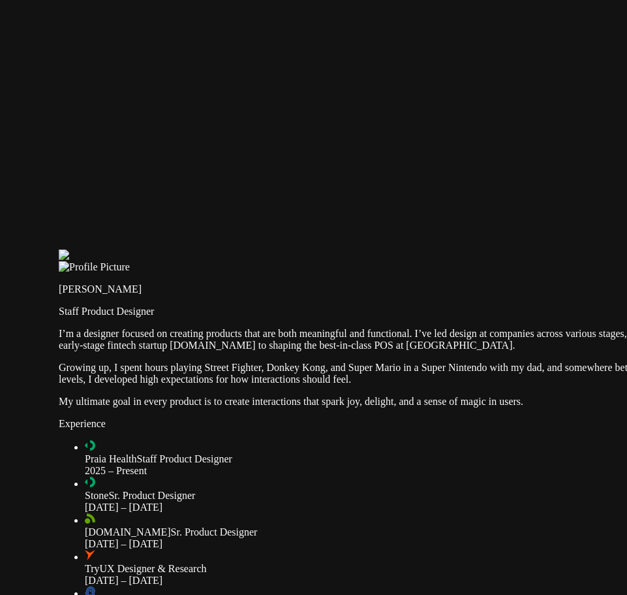
drag, startPoint x: 535, startPoint y: 203, endPoint x: 42, endPoint y: 184, distance: 493.3
click at [59, 249] on div at bounding box center [367, 249] width 617 height 0
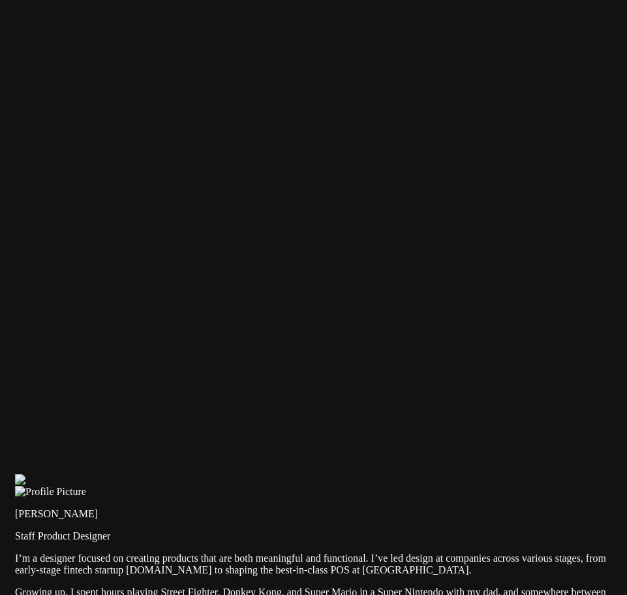
drag, startPoint x: 550, startPoint y: 227, endPoint x: 518, endPoint y: 454, distance: 230.0
click at [518, 474] on div at bounding box center [323, 474] width 617 height 0
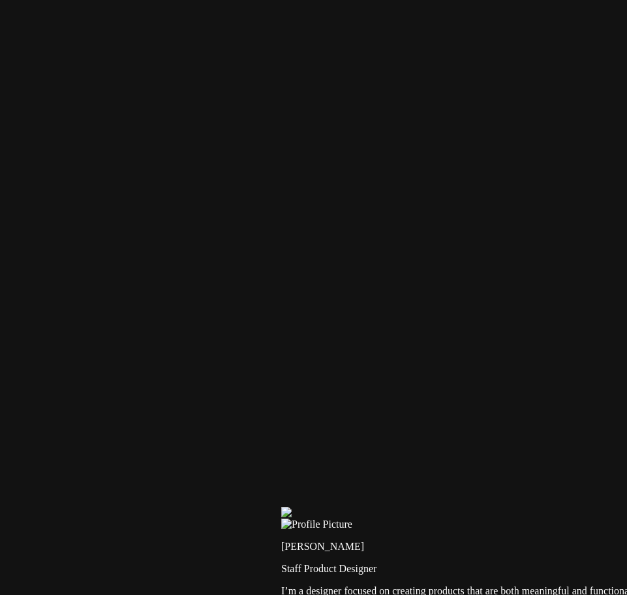
drag, startPoint x: 212, startPoint y: 144, endPoint x: 475, endPoint y: 177, distance: 265.2
click at [475, 507] on div at bounding box center [589, 507] width 617 height 0
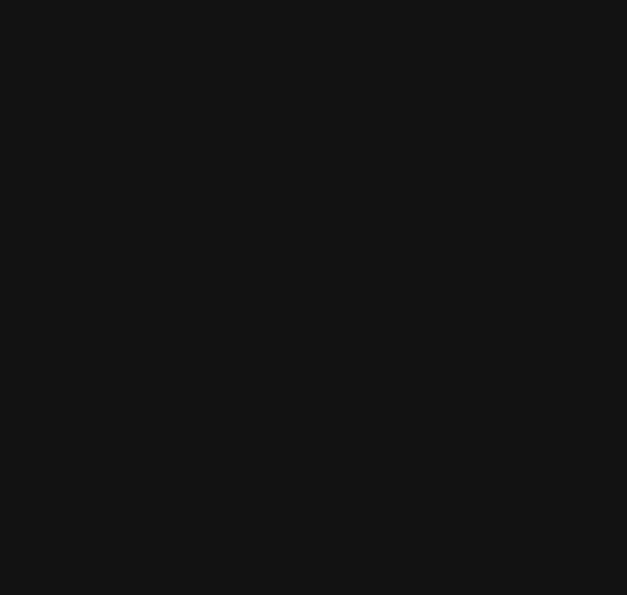
drag, startPoint x: 204, startPoint y: 332, endPoint x: 590, endPoint y: 360, distance: 386.2
drag, startPoint x: 202, startPoint y: 434, endPoint x: 272, endPoint y: 32, distance: 407.7
drag, startPoint x: 586, startPoint y: 432, endPoint x: 348, endPoint y: 133, distance: 381.9
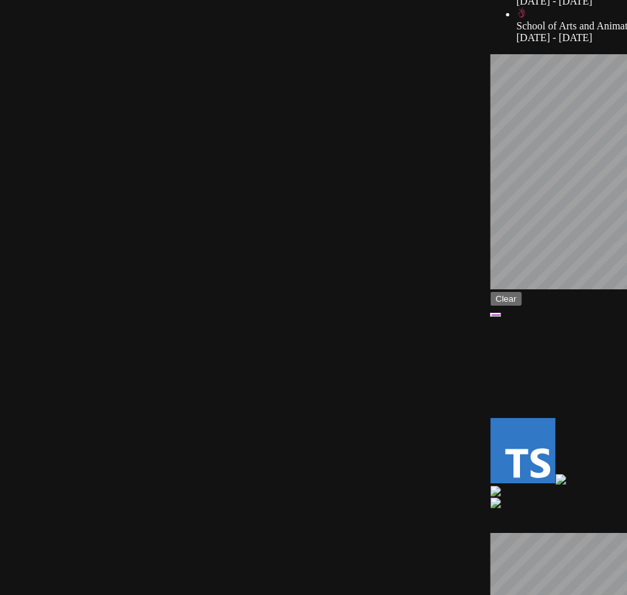
drag, startPoint x: 189, startPoint y: 475, endPoint x: 116, endPoint y: 144, distance: 338.4
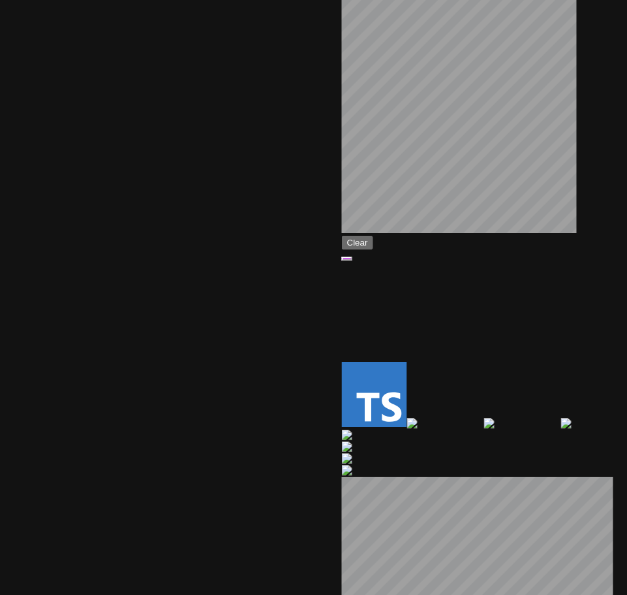
drag, startPoint x: 445, startPoint y: 313, endPoint x: 217, endPoint y: 208, distance: 251.8
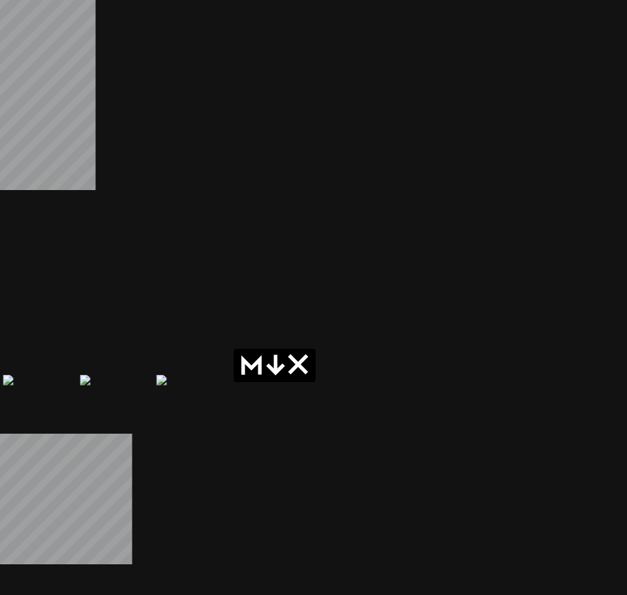
drag, startPoint x: 517, startPoint y: 231, endPoint x: 113, endPoint y: 212, distance: 404.6
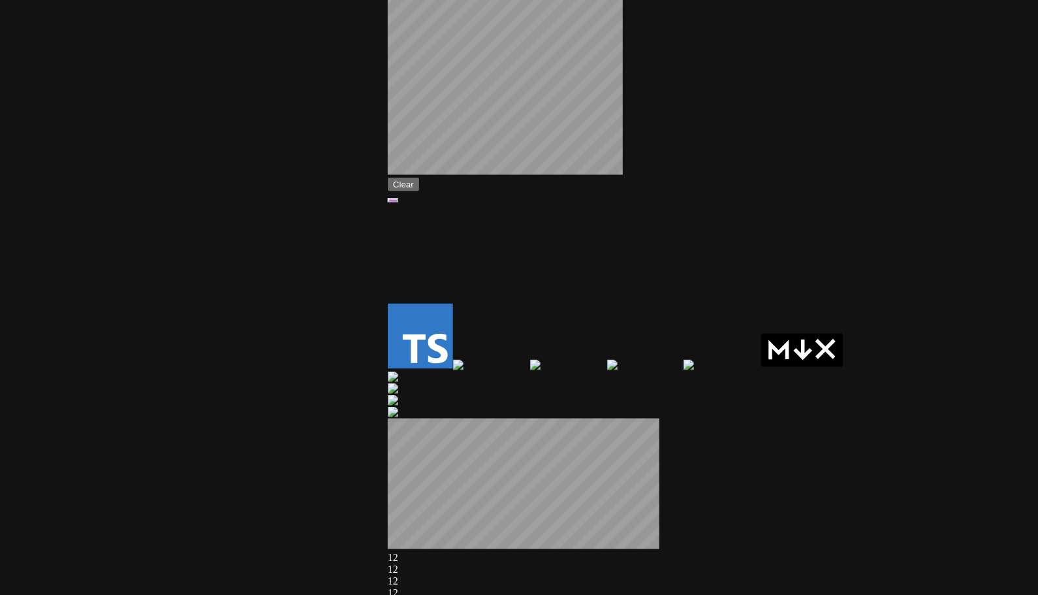
drag, startPoint x: 319, startPoint y: 240, endPoint x: 840, endPoint y: 216, distance: 520.9
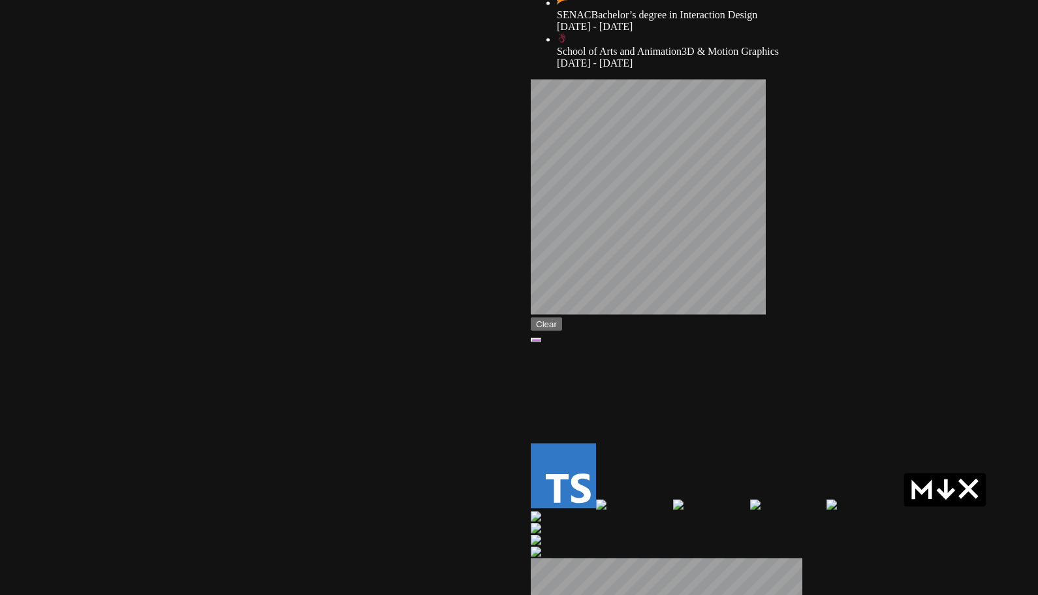
drag, startPoint x: 345, startPoint y: 218, endPoint x: 547, endPoint y: 371, distance: 253.1
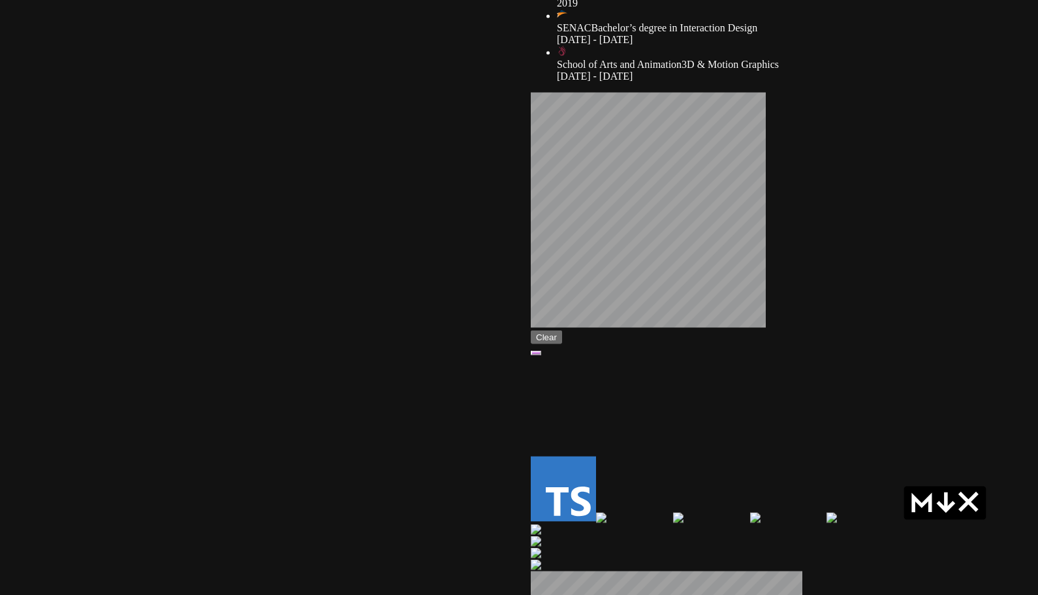
drag, startPoint x: 388, startPoint y: 295, endPoint x: 353, endPoint y: 441, distance: 149.7
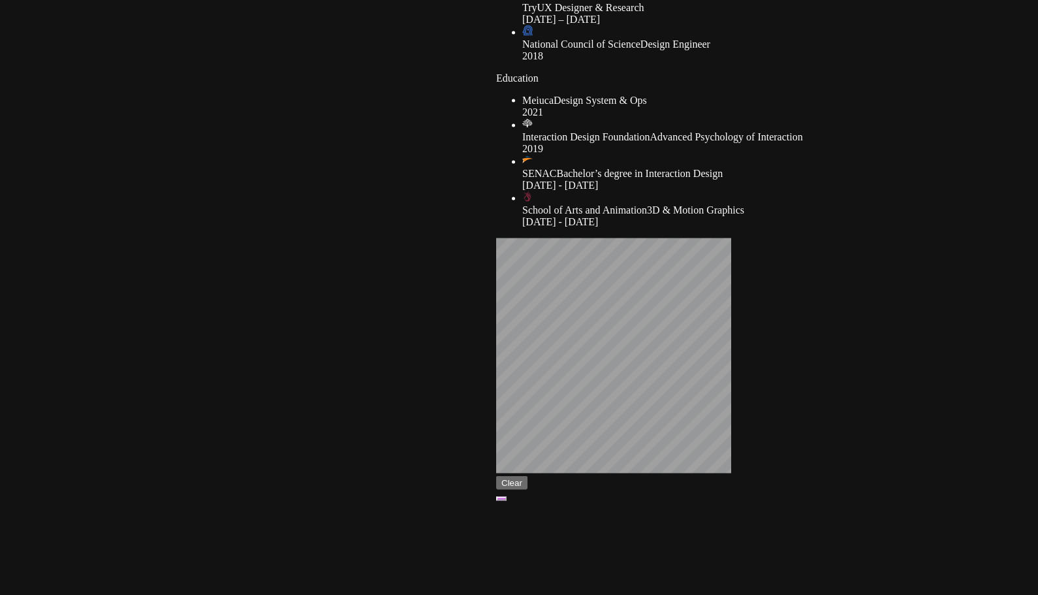
drag, startPoint x: 313, startPoint y: 184, endPoint x: 296, endPoint y: 475, distance: 291.7
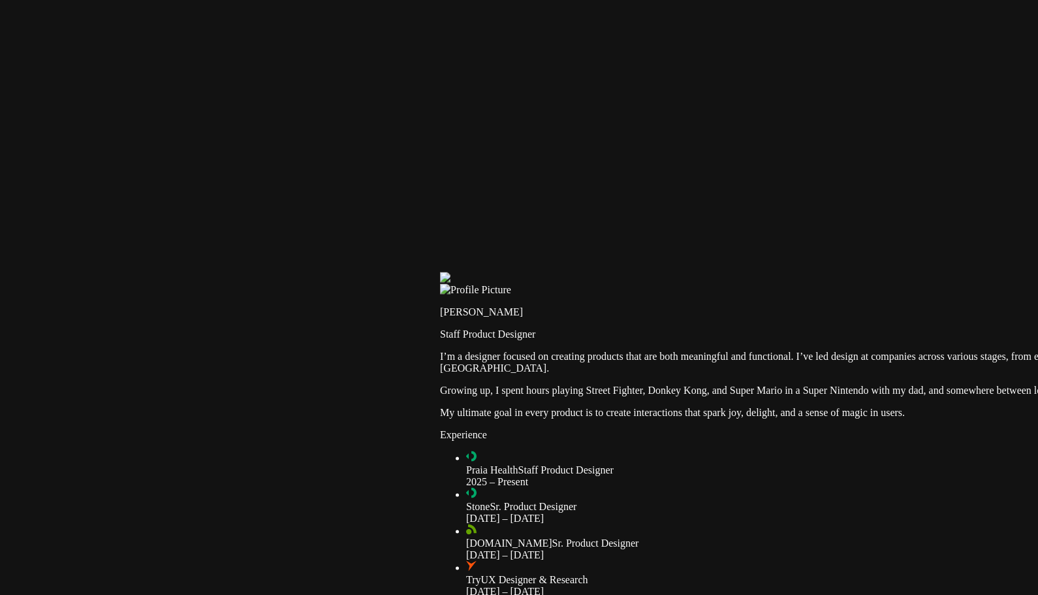
drag, startPoint x: 420, startPoint y: 234, endPoint x: 390, endPoint y: 435, distance: 203.3
click at [440, 272] on div at bounding box center [954, 272] width 1028 height 0
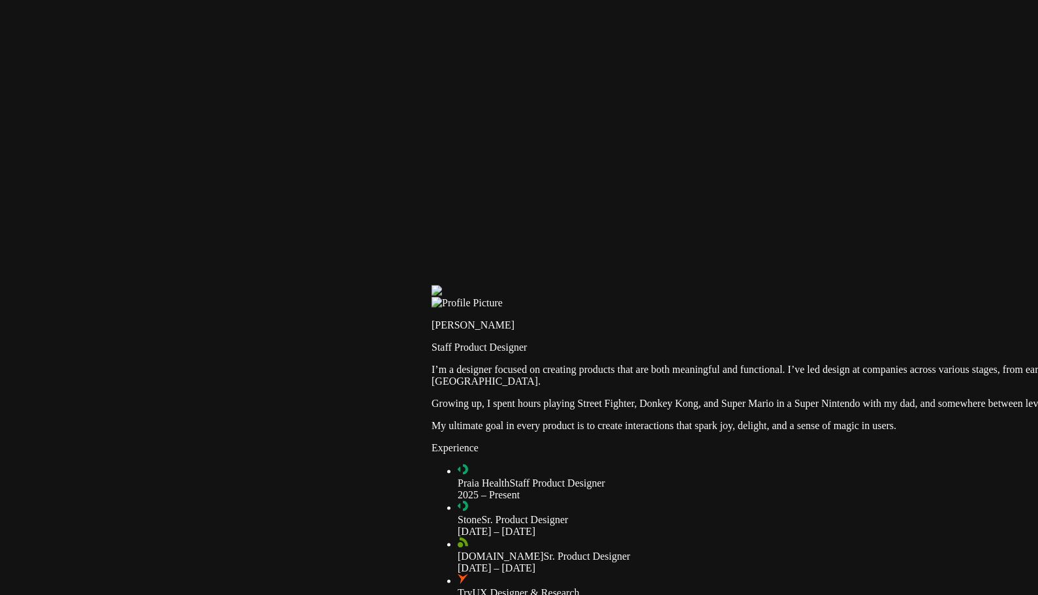
drag, startPoint x: 629, startPoint y: 212, endPoint x: 215, endPoint y: 381, distance: 446.5
click at [432, 285] on div at bounding box center [946, 285] width 1028 height 0
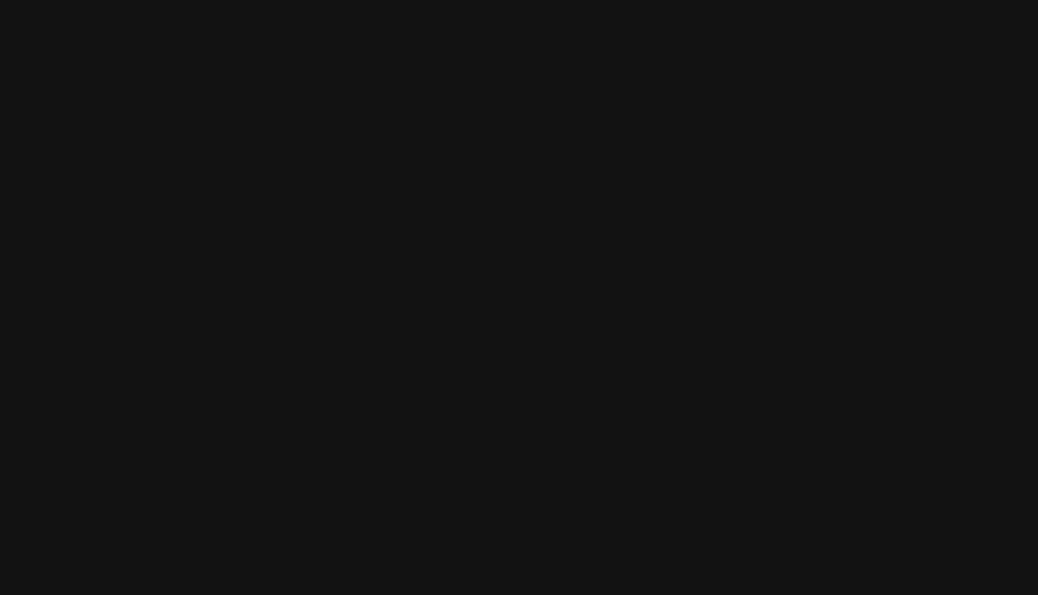
drag, startPoint x: 449, startPoint y: 199, endPoint x: 795, endPoint y: 403, distance: 401.3
drag, startPoint x: 467, startPoint y: 206, endPoint x: 507, endPoint y: 322, distance: 122.9
drag, startPoint x: 644, startPoint y: 343, endPoint x: 834, endPoint y: 352, distance: 190.9
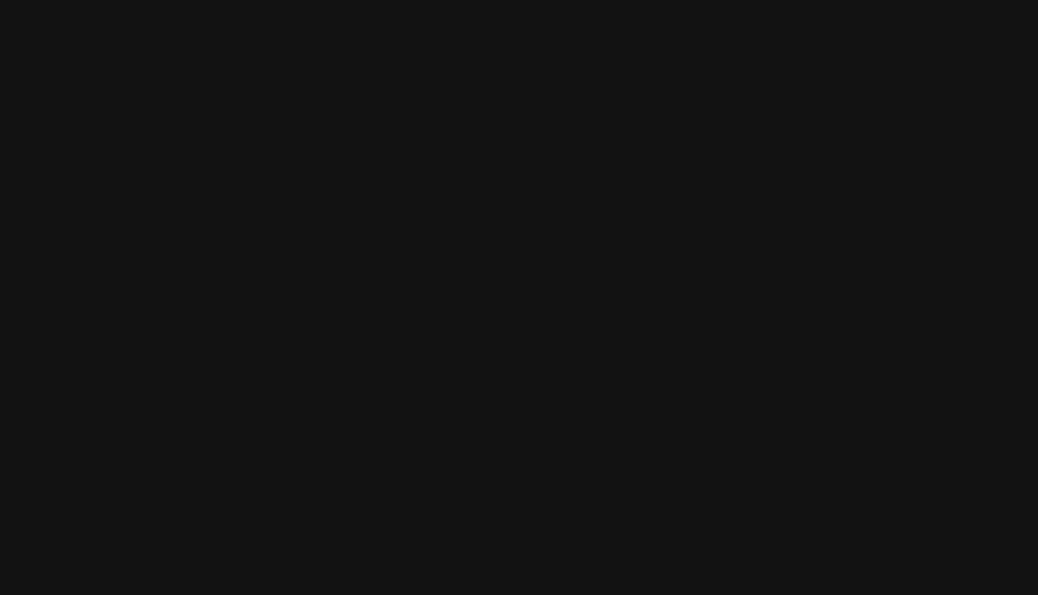
drag, startPoint x: 723, startPoint y: 330, endPoint x: 340, endPoint y: 293, distance: 385.0
click at [499, 594] on div at bounding box center [1013, 601] width 1028 height 0
drag, startPoint x: 798, startPoint y: 193, endPoint x: 309, endPoint y: 309, distance: 501.9
click at [330, 577] on div at bounding box center [601, 577] width 1028 height 0
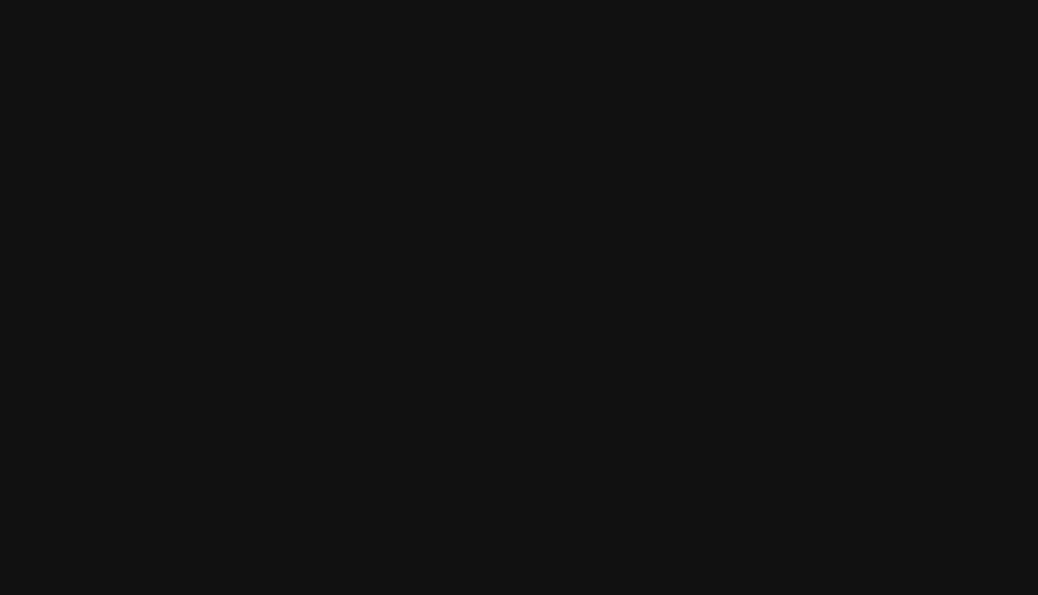
drag, startPoint x: 748, startPoint y: 259, endPoint x: 259, endPoint y: 267, distance: 488.4
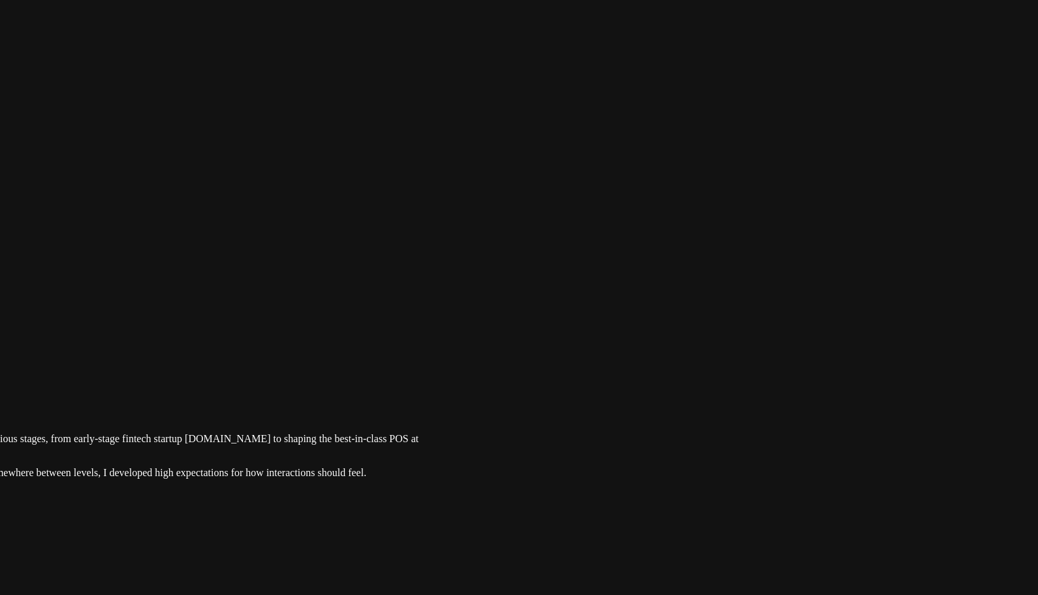
drag, startPoint x: 772, startPoint y: 312, endPoint x: 704, endPoint y: 55, distance: 266.2
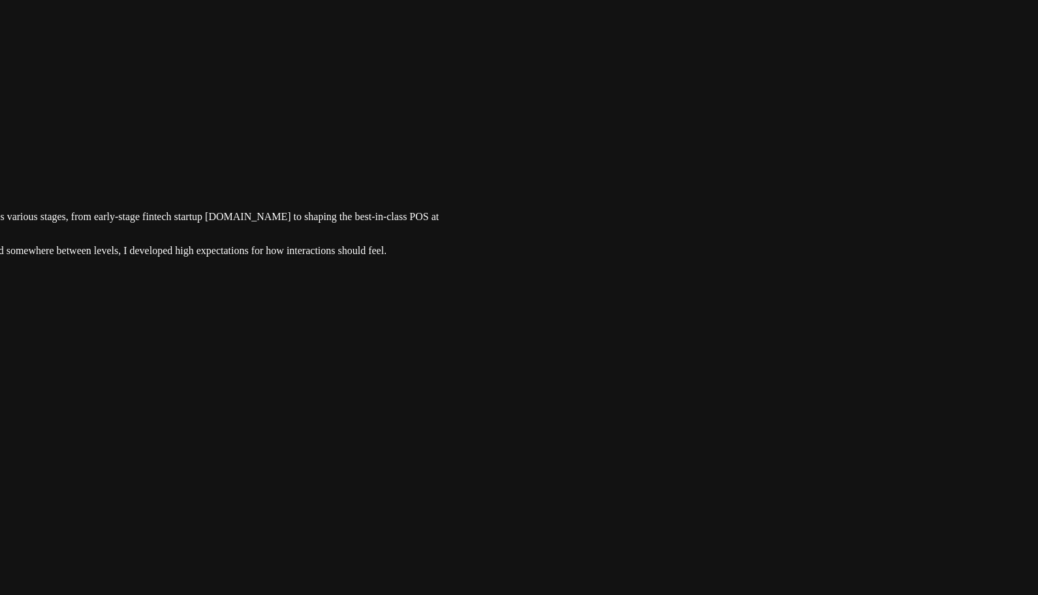
drag, startPoint x: 685, startPoint y: 339, endPoint x: 692, endPoint y: 59, distance: 280.2
click at [528, 133] on div at bounding box center [14, 133] width 1028 height 0
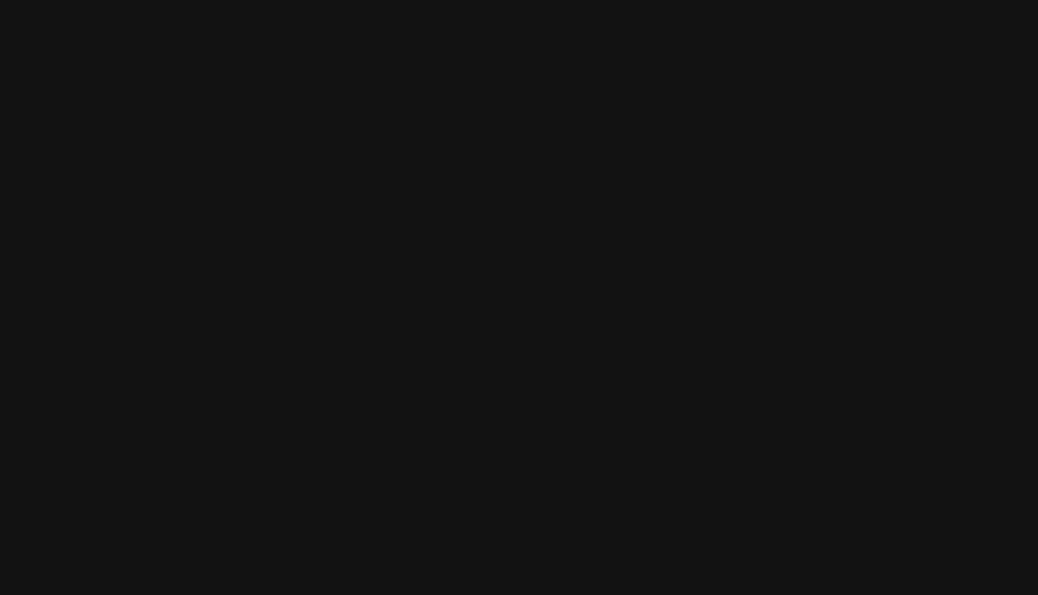
drag, startPoint x: 684, startPoint y: 65, endPoint x: 669, endPoint y: 76, distance: 18.7
drag, startPoint x: 843, startPoint y: 370, endPoint x: 829, endPoint y: 319, distance: 52.9
drag, startPoint x: 914, startPoint y: 412, endPoint x: 902, endPoint y: 218, distance: 194.3
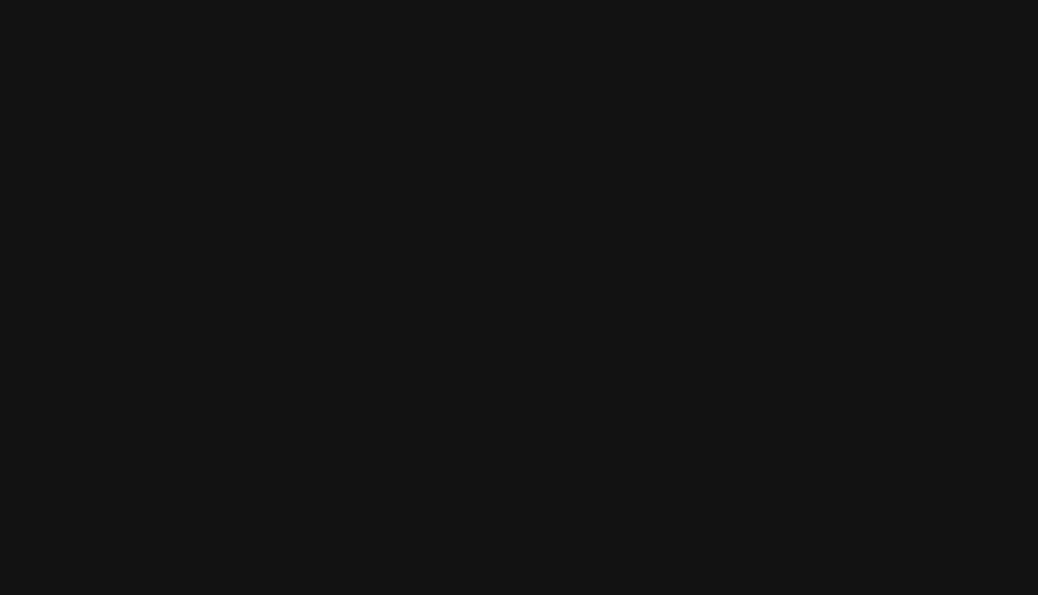
drag, startPoint x: 817, startPoint y: 430, endPoint x: 861, endPoint y: 217, distance: 217.3
drag, startPoint x: 524, startPoint y: 169, endPoint x: 538, endPoint y: 445, distance: 275.9
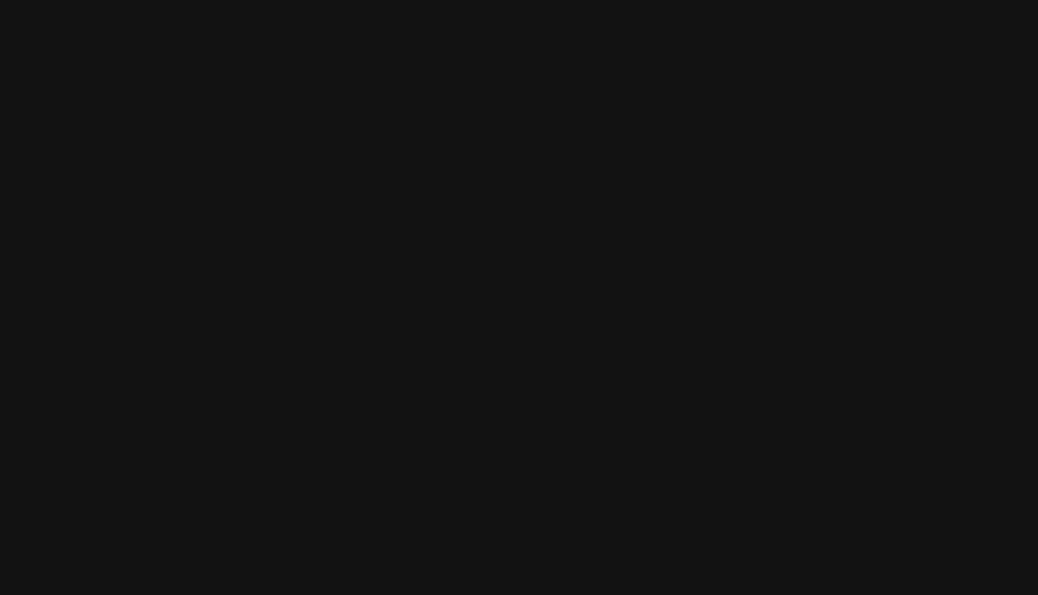
drag, startPoint x: 428, startPoint y: 261, endPoint x: 509, endPoint y: 481, distance: 235.1
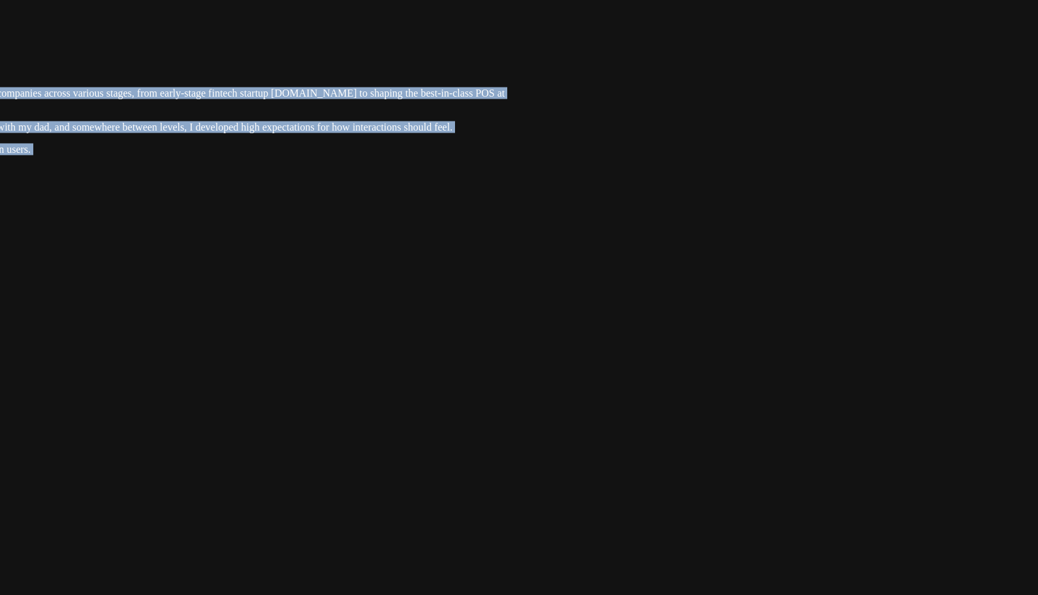
drag, startPoint x: 515, startPoint y: 256, endPoint x: 450, endPoint y: 545, distance: 296.5
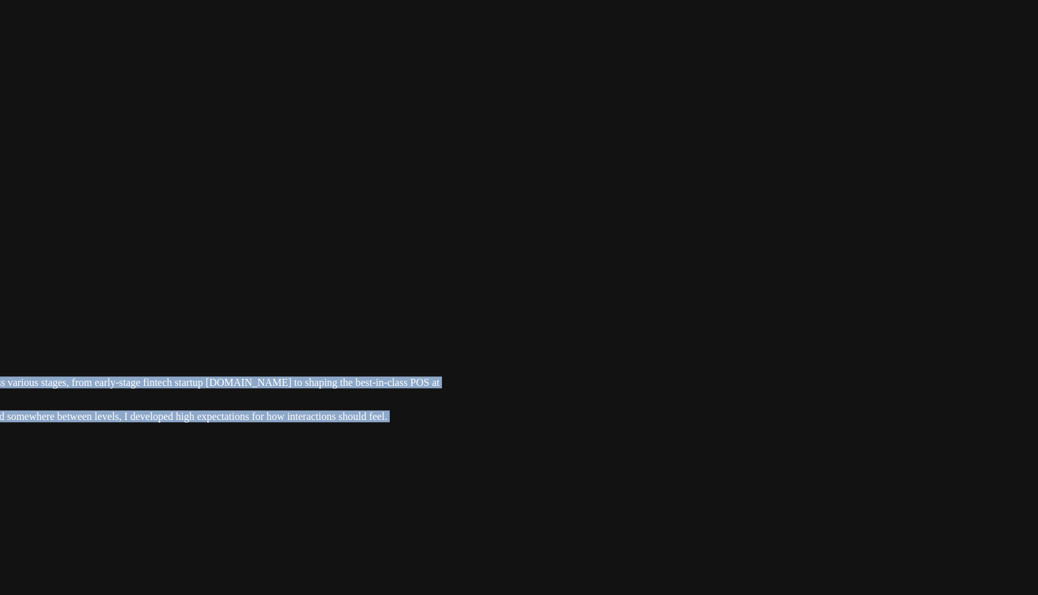
click at [247, 298] on div at bounding box center [15, 298] width 1028 height 0
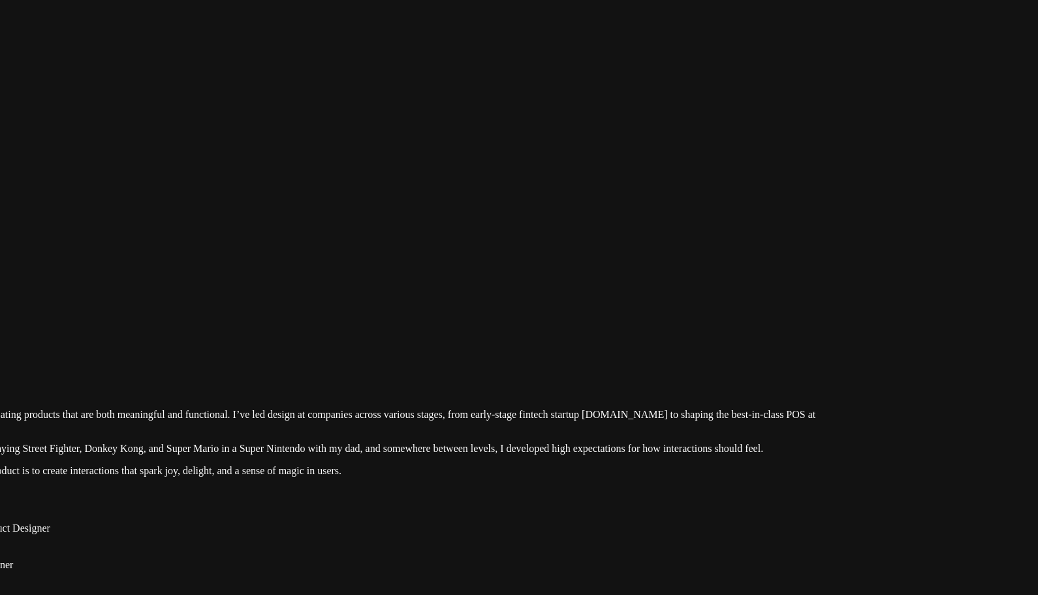
drag, startPoint x: 203, startPoint y: 296, endPoint x: 892, endPoint y: 385, distance: 694.5
click at [627, 330] on div at bounding box center [391, 330] width 1028 height 0
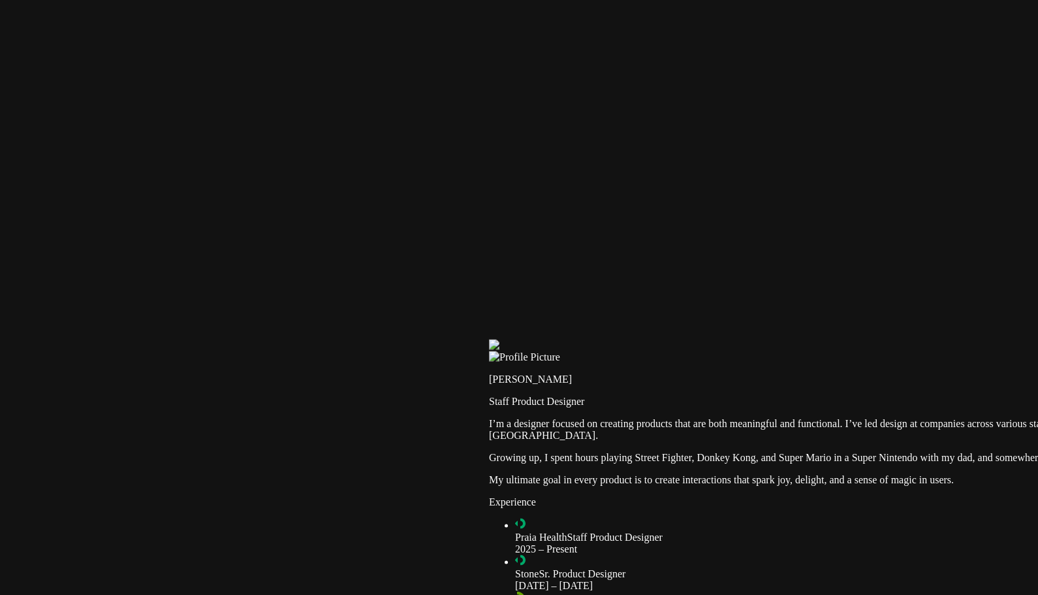
drag, startPoint x: 522, startPoint y: 206, endPoint x: 797, endPoint y: 165, distance: 277.8
click at [627, 340] on div at bounding box center [1003, 340] width 1028 height 0
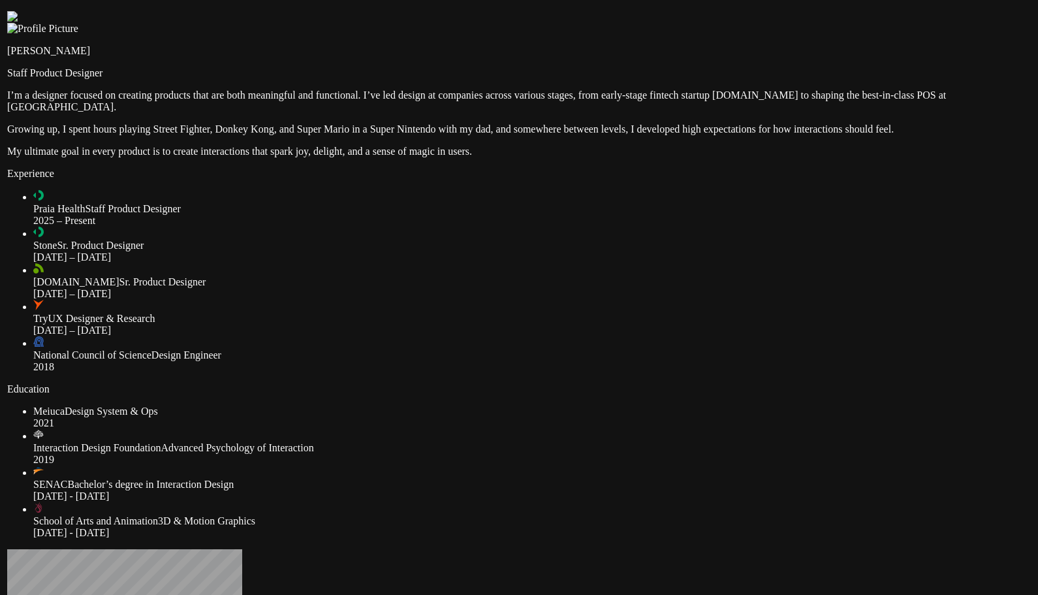
drag, startPoint x: 188, startPoint y: 13, endPoint x: 191, endPoint y: 20, distance: 7.0
click at [191, 11] on div at bounding box center [521, 11] width 1028 height 0
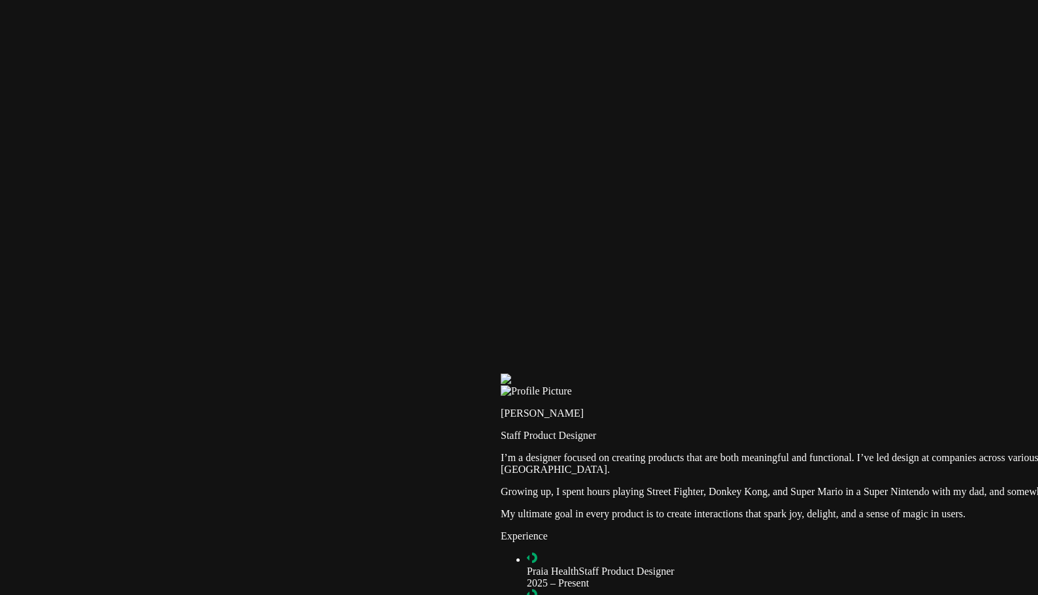
drag, startPoint x: 191, startPoint y: 20, endPoint x: 684, endPoint y: 382, distance: 612.3
click at [684, 373] on div at bounding box center [1015, 373] width 1028 height 0
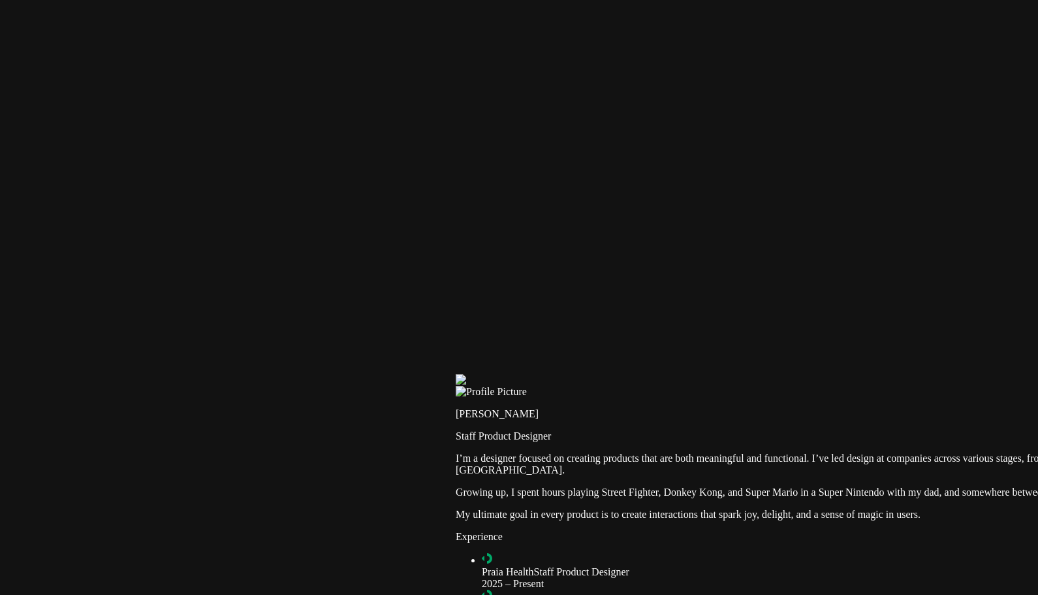
drag, startPoint x: 676, startPoint y: 368, endPoint x: 624, endPoint y: 362, distance: 52.6
click at [635, 374] on div at bounding box center [970, 374] width 1028 height 0
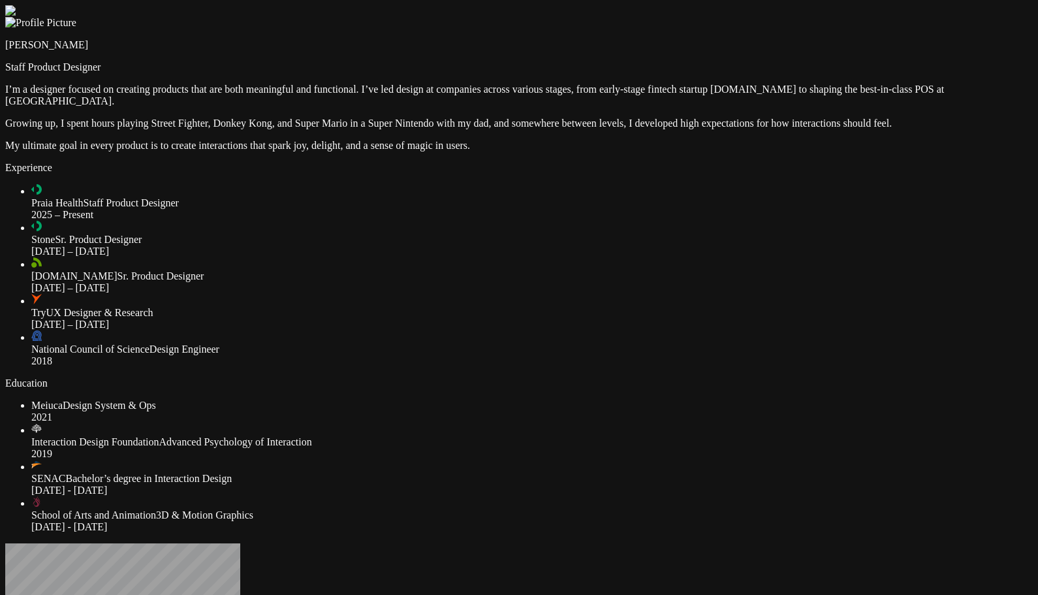
click at [137, 5] on div at bounding box center [519, 5] width 1028 height 0
click at [126, 5] on div at bounding box center [519, 5] width 1028 height 0
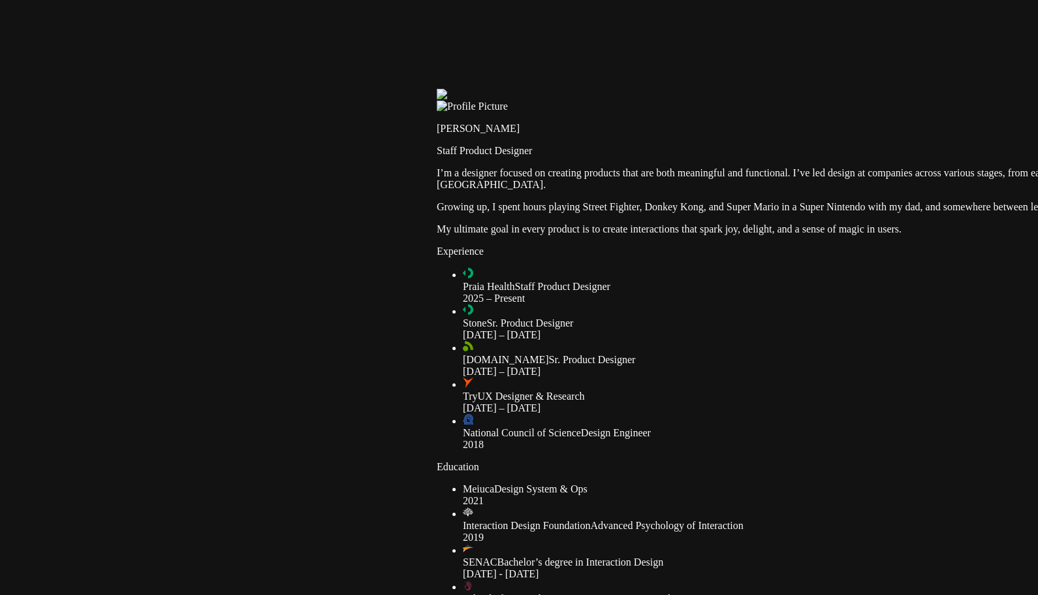
drag, startPoint x: 126, startPoint y: 293, endPoint x: 579, endPoint y: 383, distance: 461.9
click at [579, 89] on div at bounding box center [951, 89] width 1028 height 0
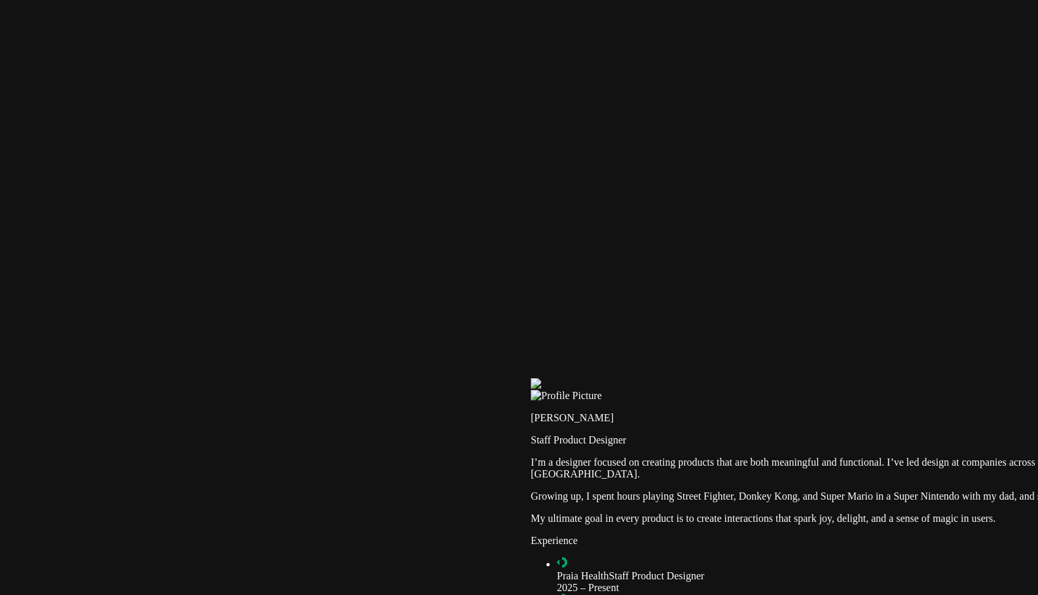
drag, startPoint x: 365, startPoint y: 215, endPoint x: 496, endPoint y: 499, distance: 312.6
click at [531, 378] on div at bounding box center [1045, 378] width 1028 height 0
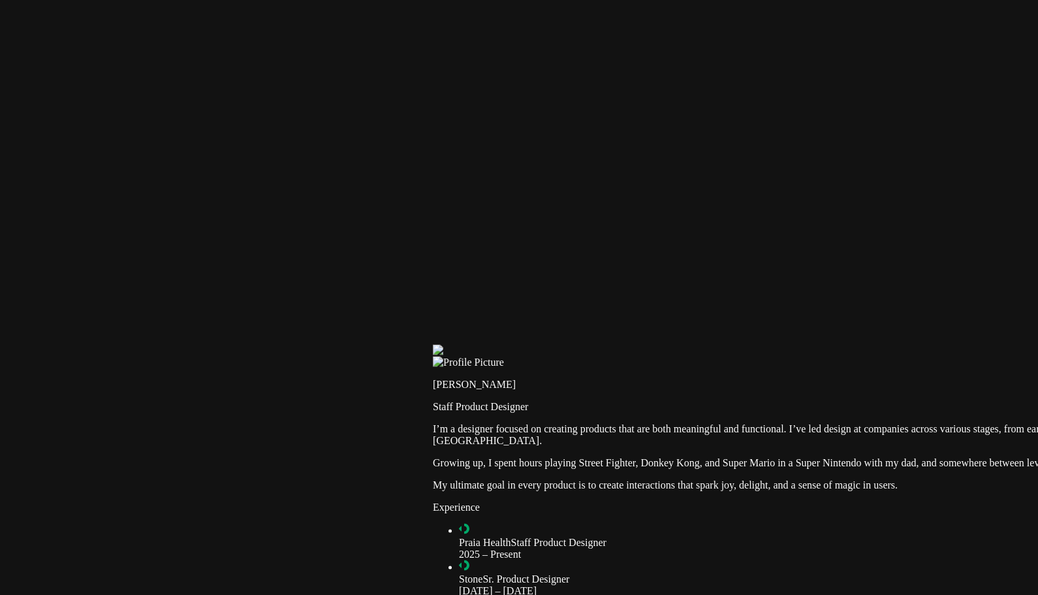
drag, startPoint x: 273, startPoint y: 433, endPoint x: 174, endPoint y: 167, distance: 283.7
click at [433, 345] on div at bounding box center [947, 345] width 1028 height 0
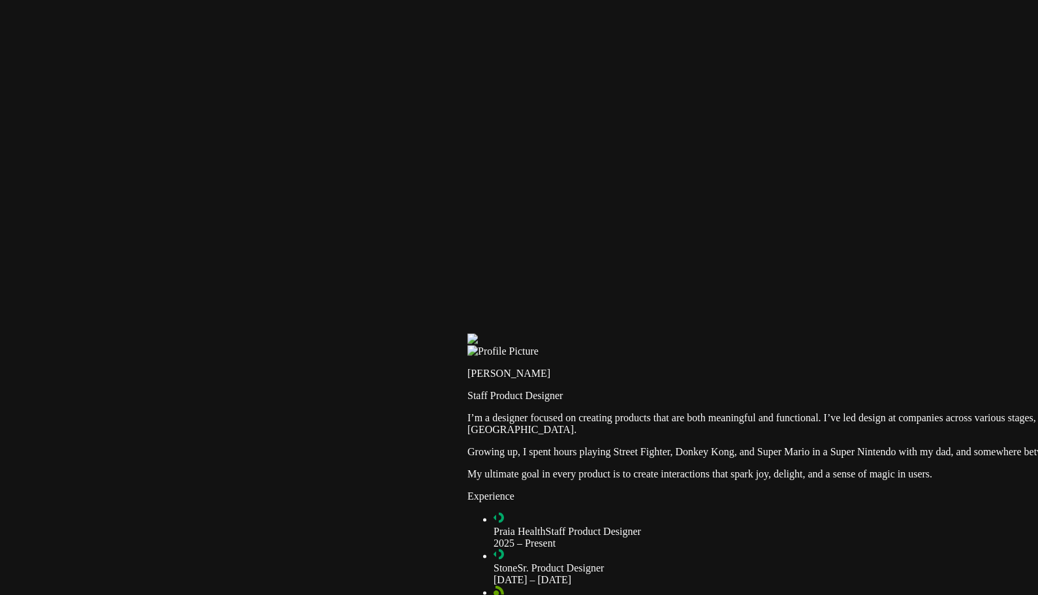
drag, startPoint x: 218, startPoint y: 352, endPoint x: 680, endPoint y: 344, distance: 462.3
click at [680, 334] on div at bounding box center [981, 334] width 1028 height 0
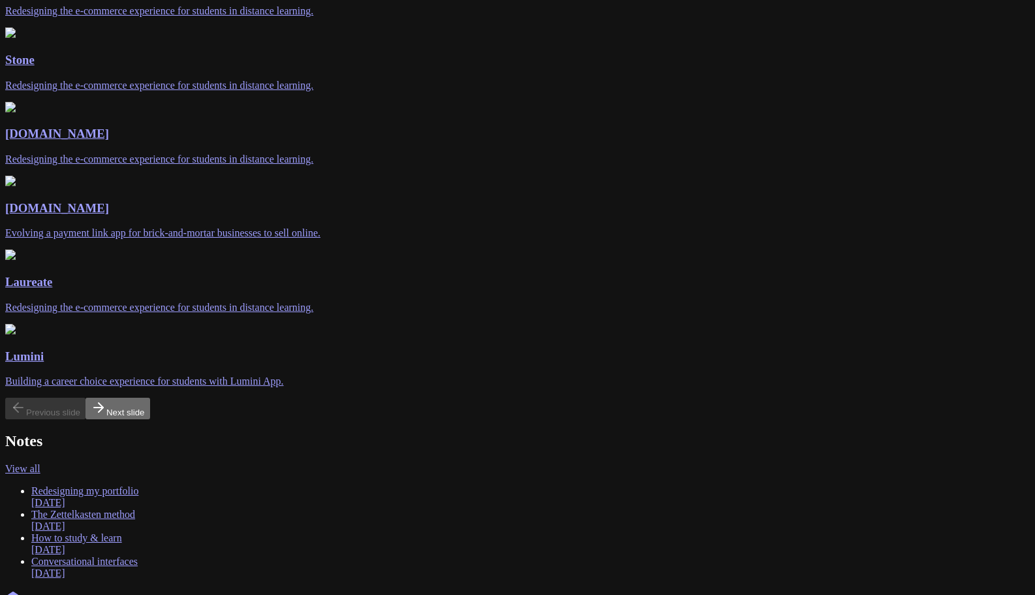
scroll to position [213, 0]
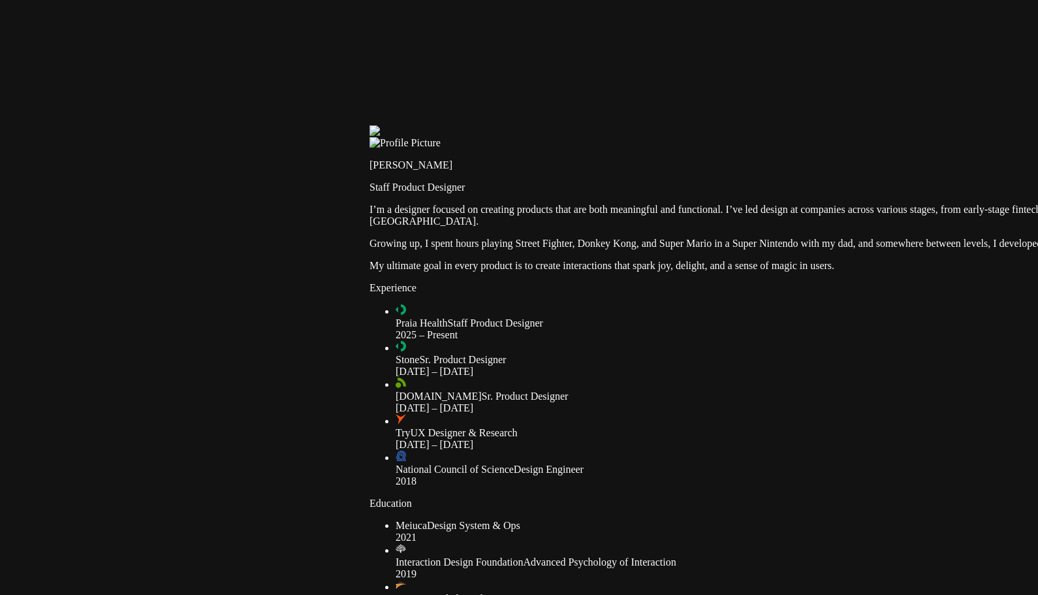
drag, startPoint x: 274, startPoint y: 255, endPoint x: 792, endPoint y: 401, distance: 538.0
click at [792, 125] on div at bounding box center [884, 125] width 1028 height 0
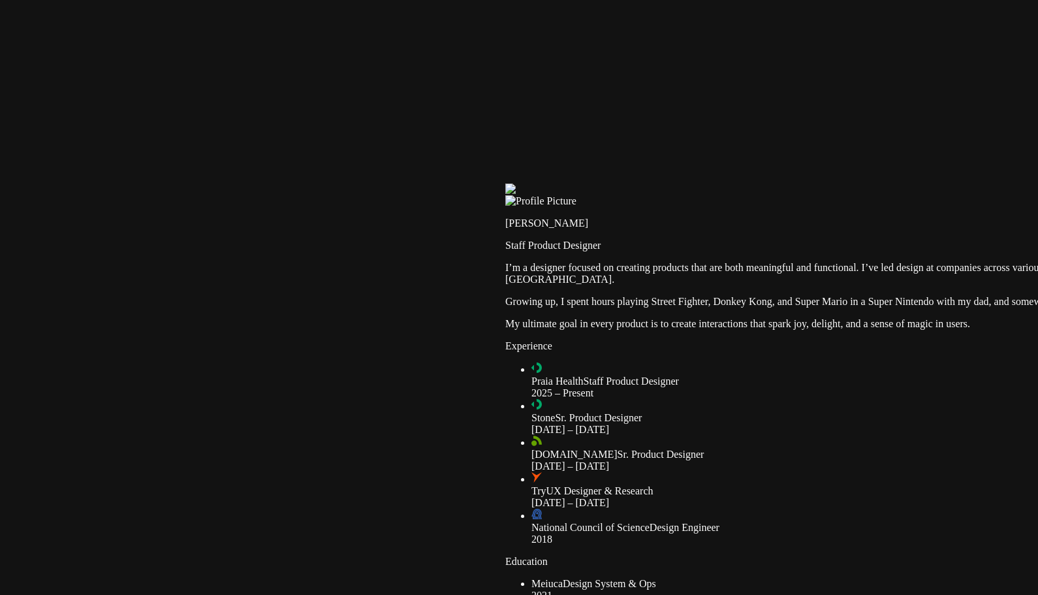
drag, startPoint x: 526, startPoint y: 311, endPoint x: 514, endPoint y: 348, distance: 39.0
click at [514, 183] on div at bounding box center [1019, 183] width 1028 height 0
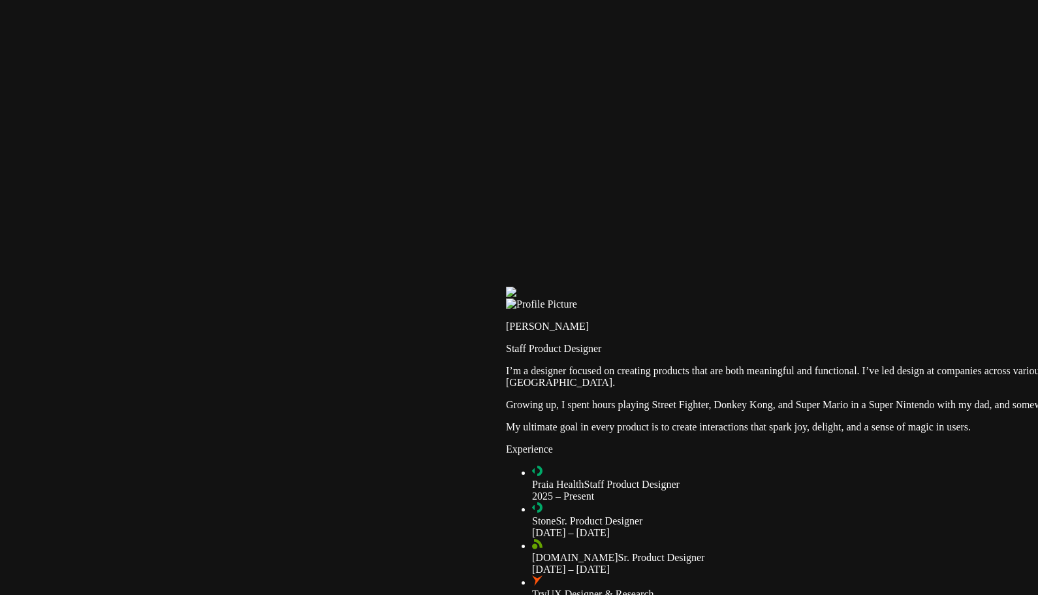
drag, startPoint x: 0, startPoint y: 0, endPoint x: 672, endPoint y: 315, distance: 742.5
click at [672, 287] on div at bounding box center [1020, 287] width 1028 height 0
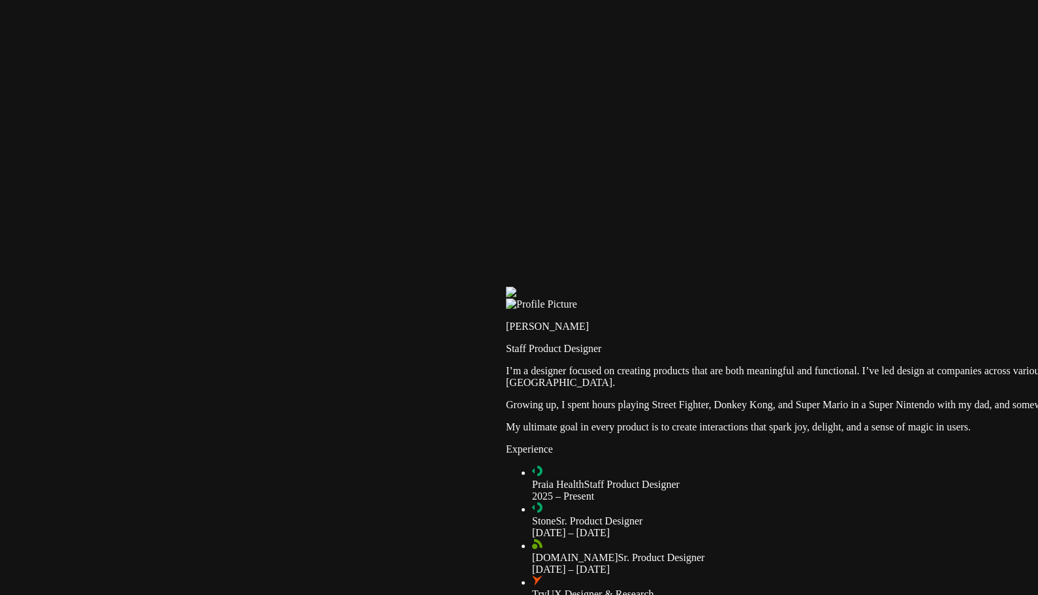
click at [618, 287] on div at bounding box center [1020, 287] width 1028 height 0
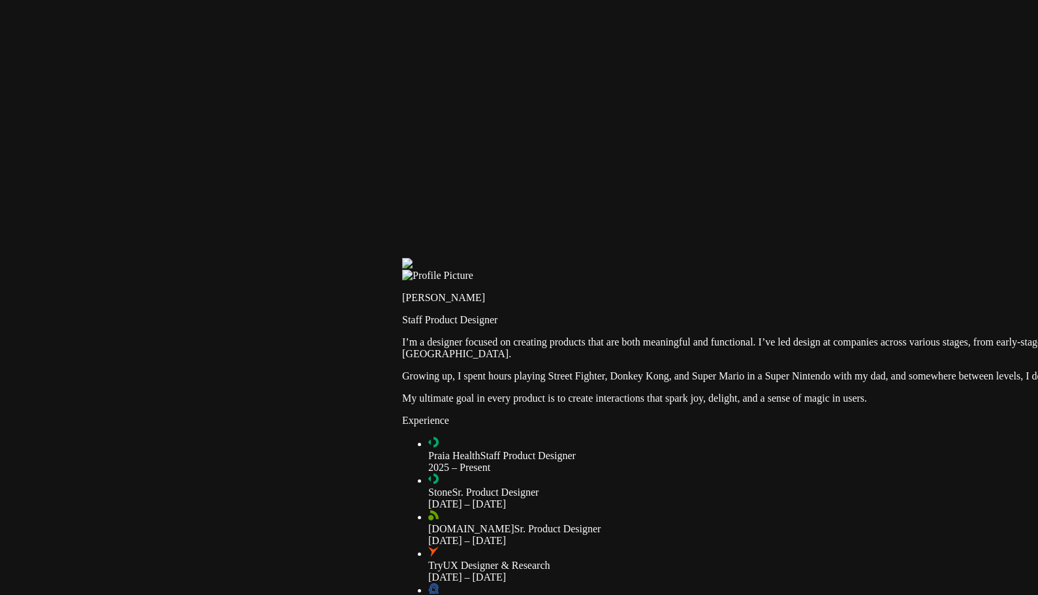
drag, startPoint x: 204, startPoint y: 32, endPoint x: 601, endPoint y: 285, distance: 470.4
click at [601, 258] on div at bounding box center [916, 258] width 1028 height 0
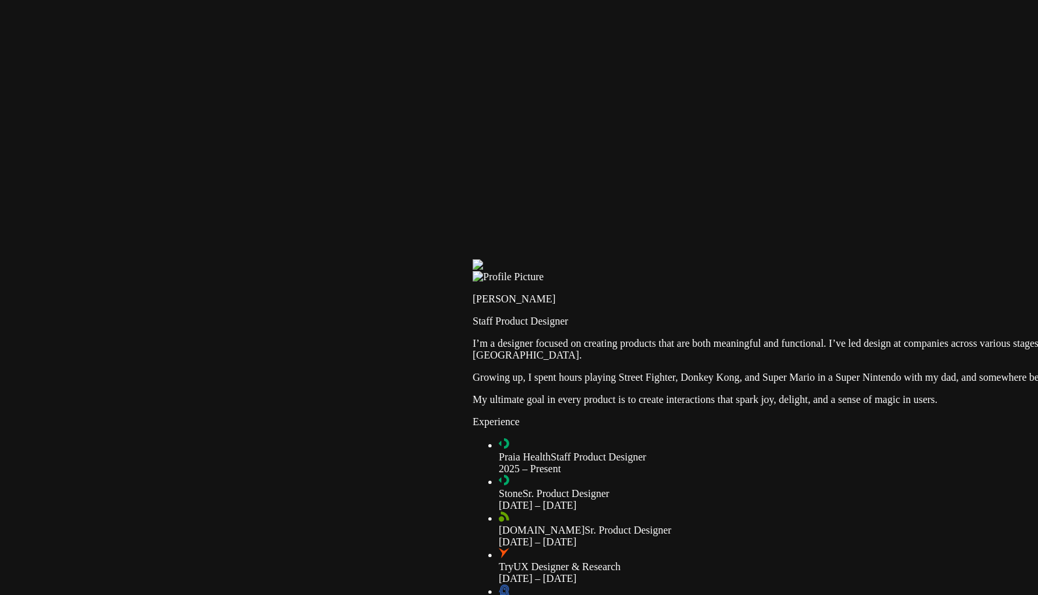
click at [683, 259] on div at bounding box center [987, 259] width 1028 height 0
click at [614, 261] on div at bounding box center [989, 261] width 1028 height 0
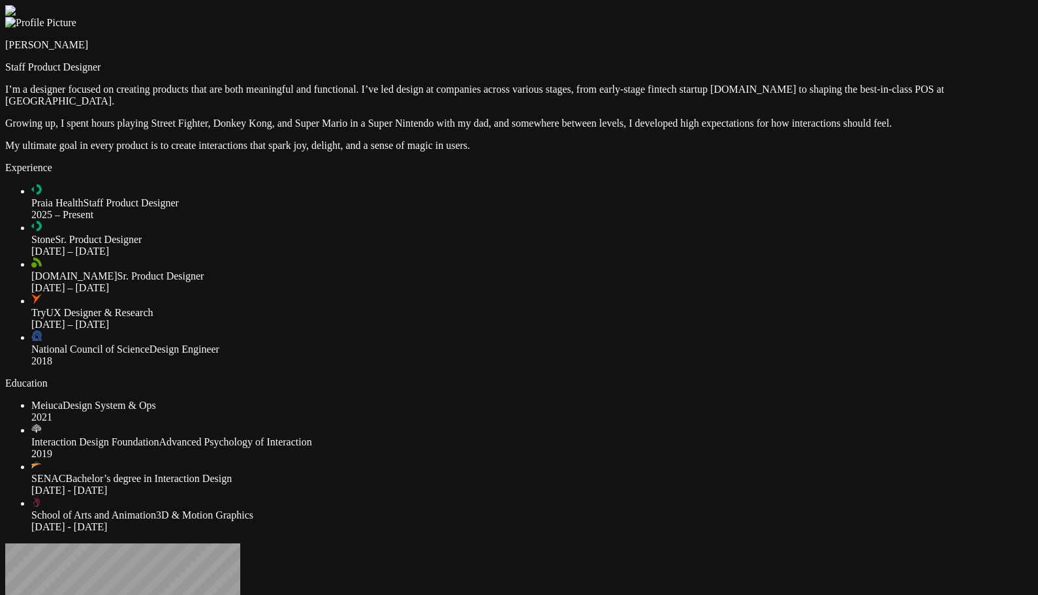
click at [107, 5] on div at bounding box center [519, 5] width 1028 height 0
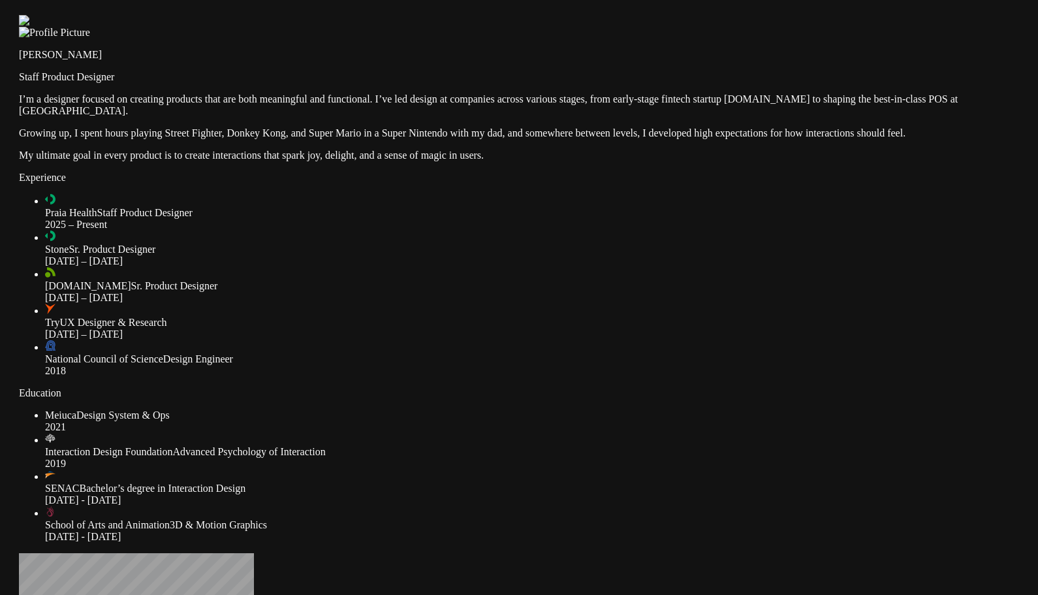
drag, startPoint x: 126, startPoint y: 34, endPoint x: 165, endPoint y: 65, distance: 49.8
click at [131, 15] on div at bounding box center [533, 15] width 1028 height 0
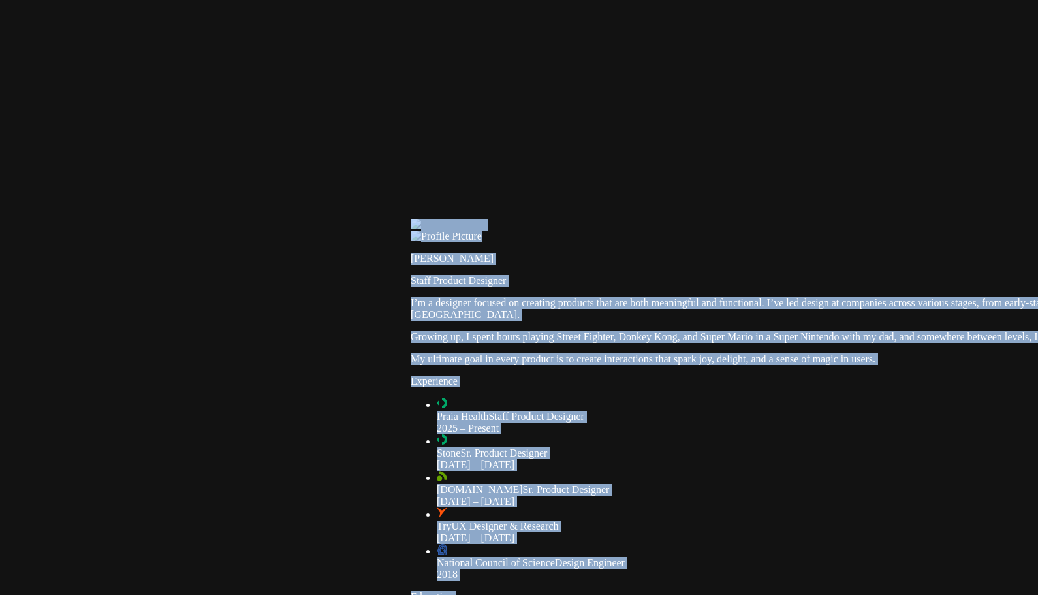
drag, startPoint x: 165, startPoint y: 65, endPoint x: 520, endPoint y: 239, distance: 395.6
click at [520, 219] on div at bounding box center [925, 219] width 1028 height 0
click at [524, 219] on div at bounding box center [925, 219] width 1028 height 0
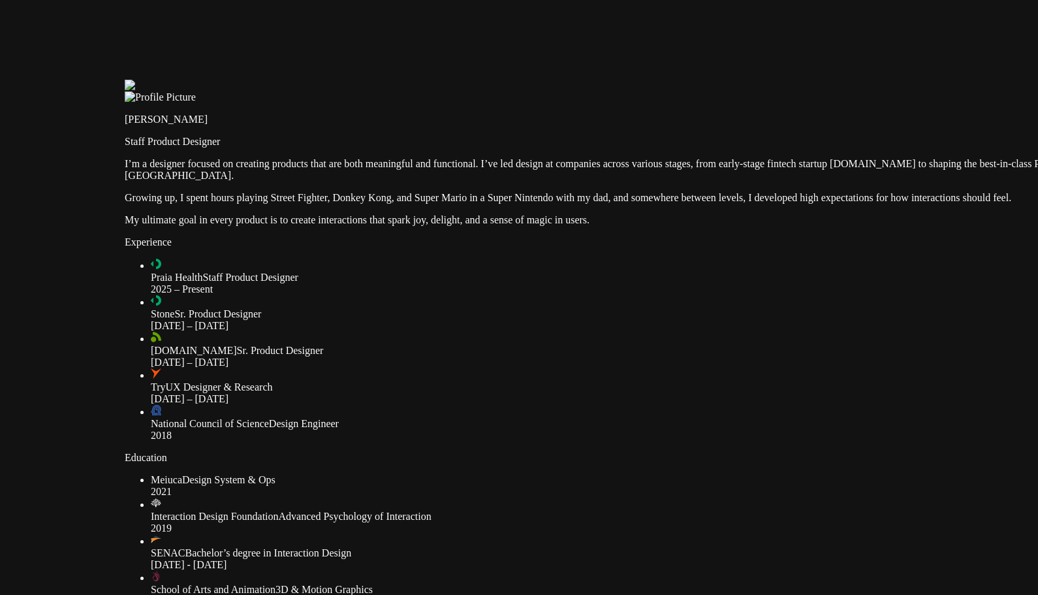
drag, startPoint x: 143, startPoint y: 39, endPoint x: 262, endPoint y: 136, distance: 154.0
click at [262, 80] on div at bounding box center [639, 80] width 1028 height 0
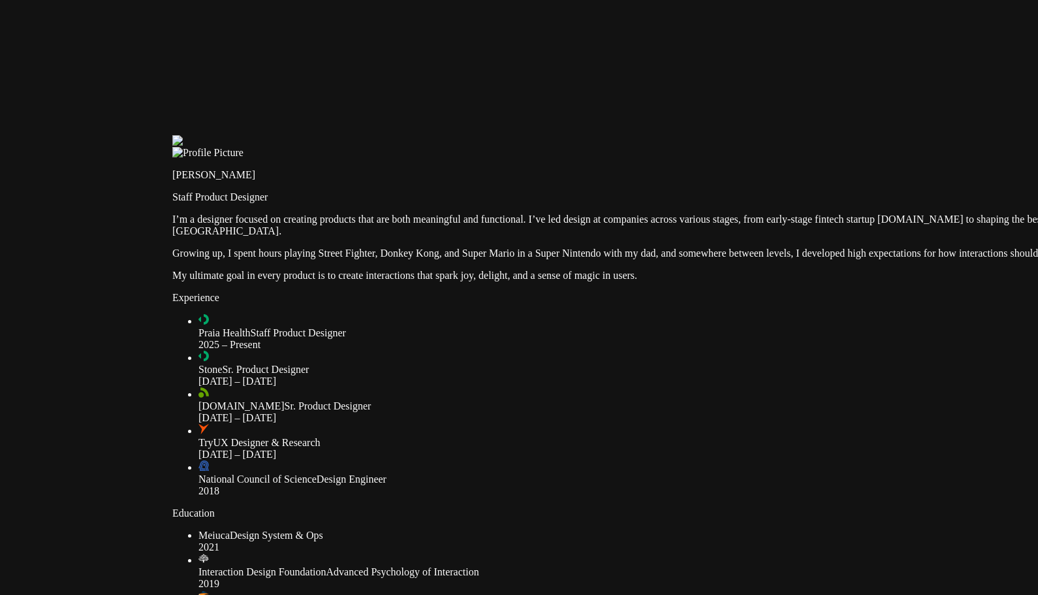
drag, startPoint x: 262, startPoint y: 136, endPoint x: 330, endPoint y: 183, distance: 82.2
click at [330, 135] on div at bounding box center [686, 135] width 1028 height 0
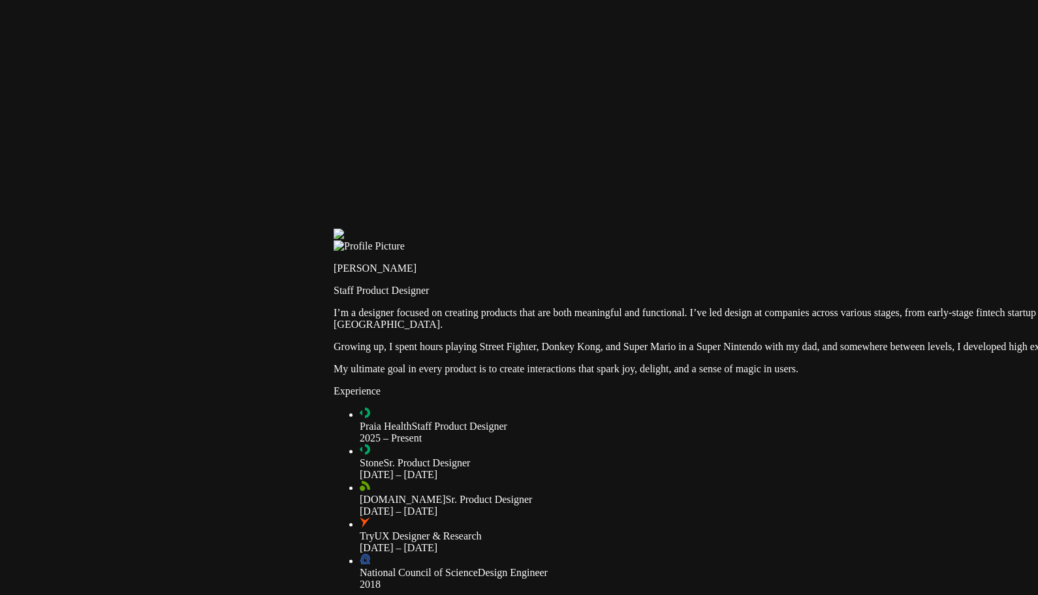
drag, startPoint x: 330, startPoint y: 155, endPoint x: 472, endPoint y: 240, distance: 165.7
click at [472, 229] on div at bounding box center [848, 229] width 1028 height 0
